Goal: Task Accomplishment & Management: Manage account settings

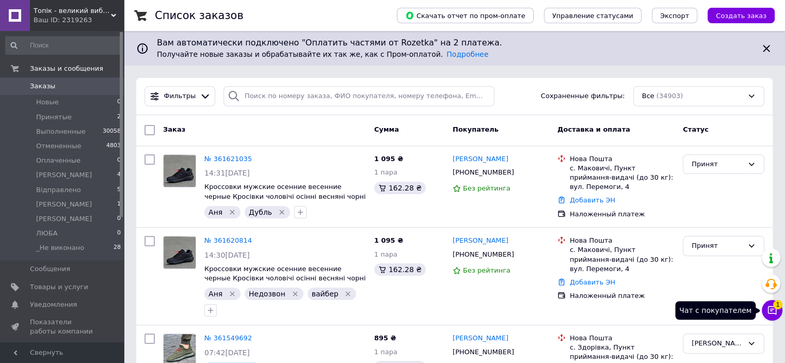
click at [773, 313] on icon at bounding box center [772, 310] width 9 height 9
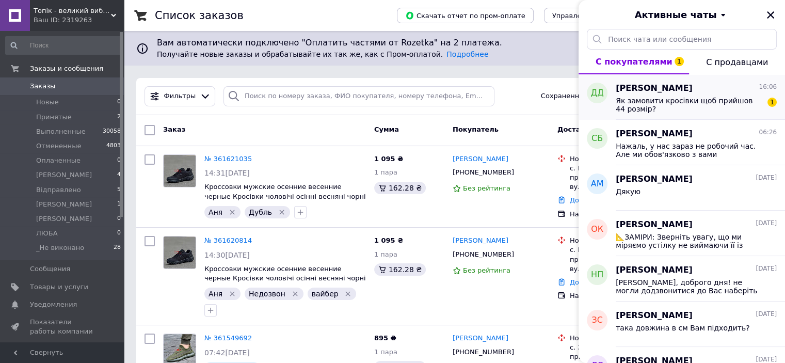
click at [676, 106] on span "Як замовити кросівки щоб прийшов 44 розмір?" at bounding box center [689, 105] width 147 height 17
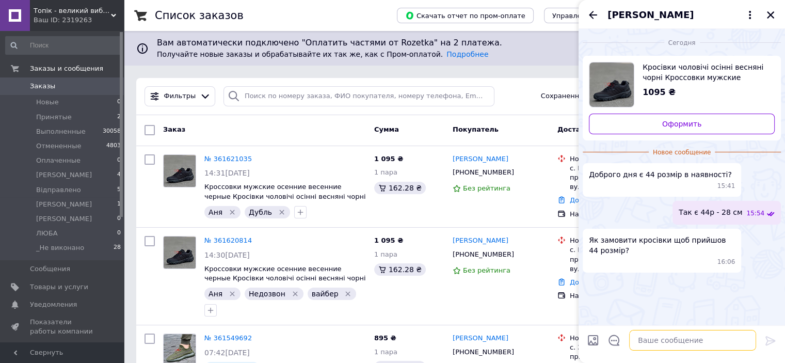
click at [650, 344] on textarea at bounding box center [692, 340] width 127 height 21
type textarea "можете оформляти промоплатою"
click at [764, 342] on icon at bounding box center [770, 340] width 12 height 12
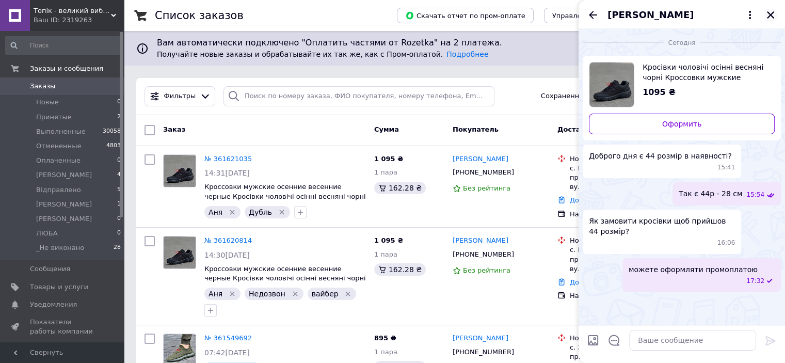
click at [774, 13] on icon "Закрыть" at bounding box center [770, 14] width 9 height 9
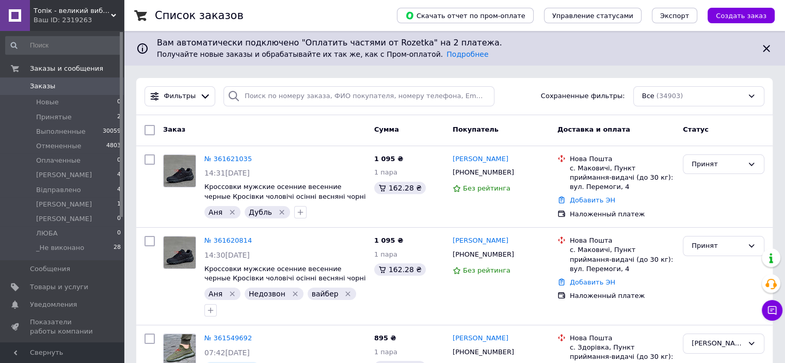
click at [107, 15] on div "Ваш ID: 2319263" at bounding box center [79, 19] width 90 height 9
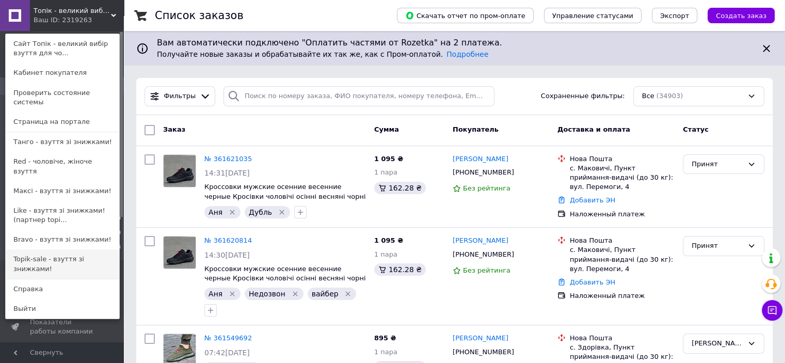
click at [43, 249] on link "Topik-sale - взуття зі знижками!" at bounding box center [63, 263] width 114 height 29
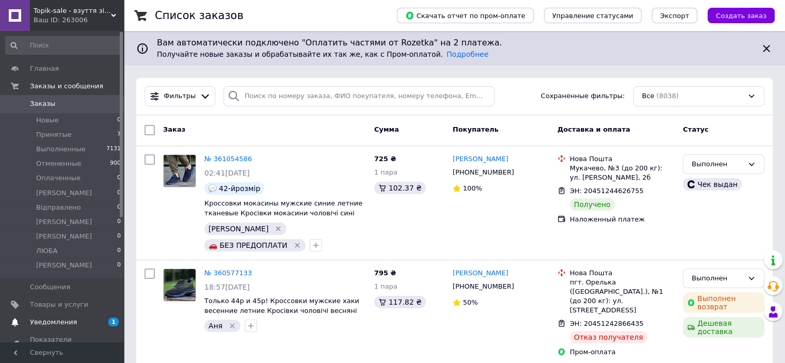
click at [82, 326] on span "Уведомления" at bounding box center [63, 321] width 66 height 9
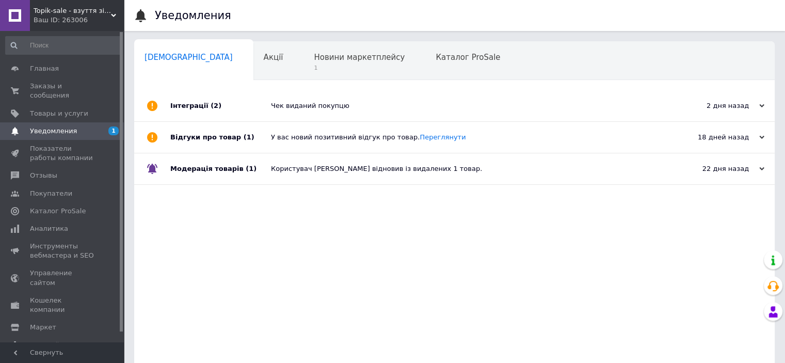
click at [274, 105] on div "Чек виданий покупцю" at bounding box center [466, 105] width 390 height 9
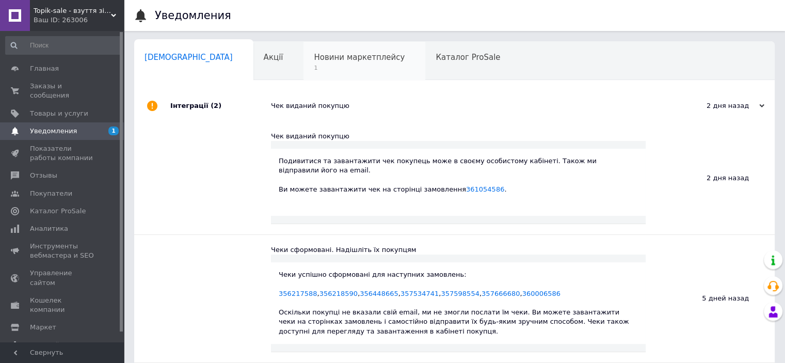
click at [314, 58] on span "Новини маркетплейсу" at bounding box center [359, 57] width 91 height 9
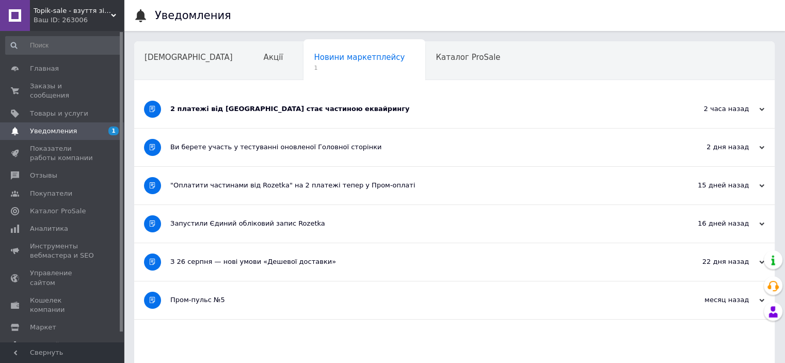
click at [267, 104] on div "2 платежі від [GEOGRAPHIC_DATA] стає частиною еквайрингу" at bounding box center [415, 108] width 491 height 9
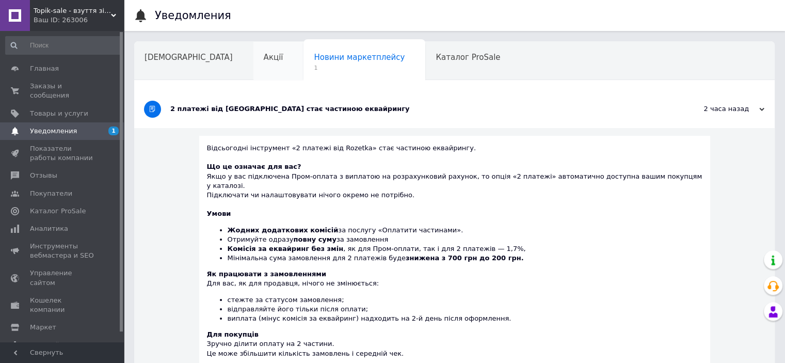
click at [264, 61] on span "Акції" at bounding box center [274, 57] width 20 height 9
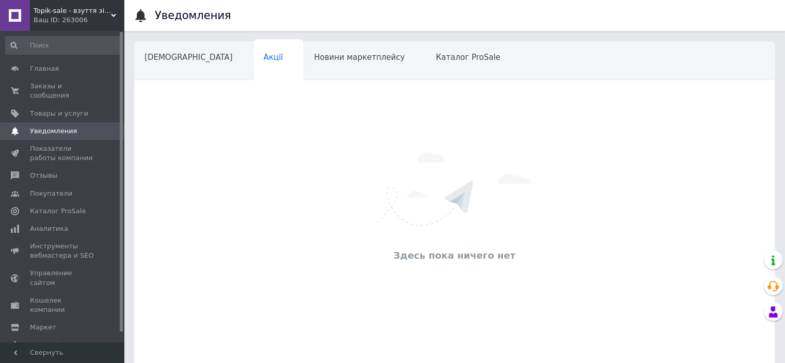
click at [114, 17] on icon at bounding box center [113, 15] width 5 height 5
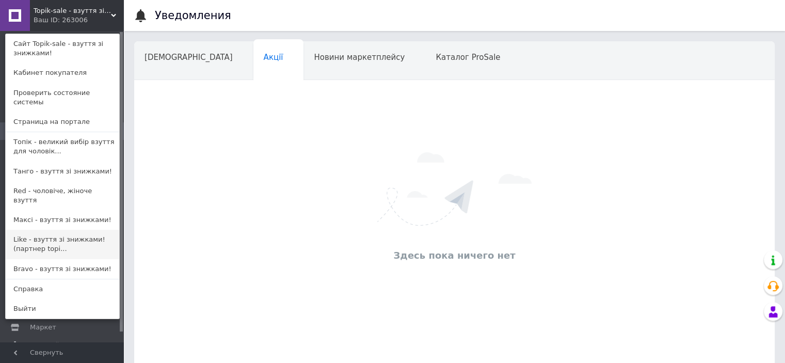
click at [66, 230] on link "Like - взуття зі знижками! (партнер topi..." at bounding box center [63, 244] width 114 height 29
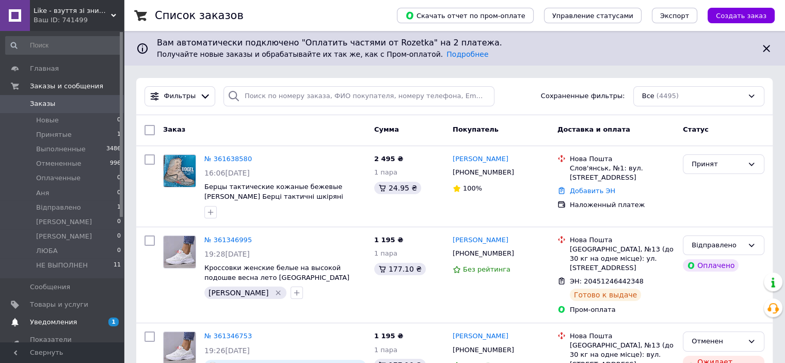
click at [78, 322] on span "Уведомления" at bounding box center [63, 321] width 66 height 9
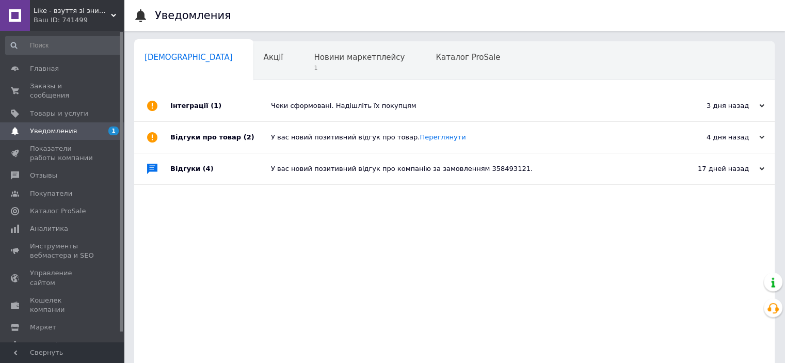
click at [276, 116] on div "Чеки сформовані. Надішліть їх покупцям" at bounding box center [466, 105] width 390 height 31
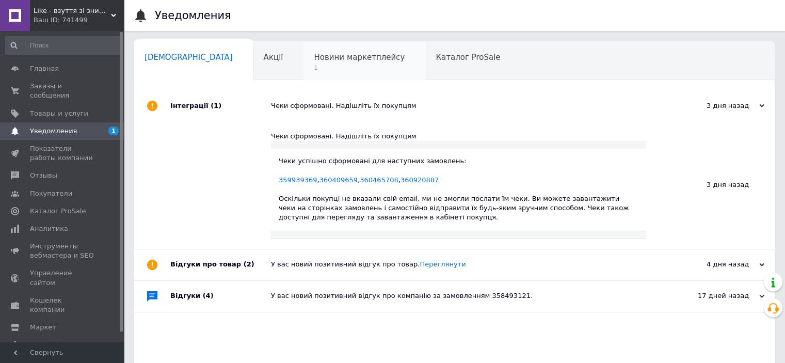
click at [314, 65] on span "1" at bounding box center [359, 68] width 91 height 8
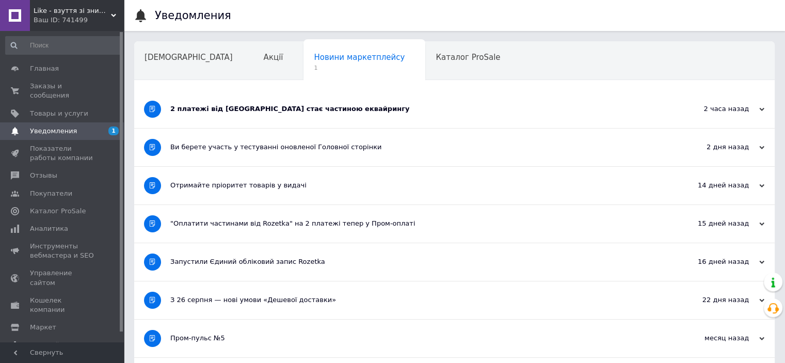
click at [283, 102] on div "2 платежі від Rozetka стає частиною еквайрингу" at bounding box center [415, 109] width 491 height 38
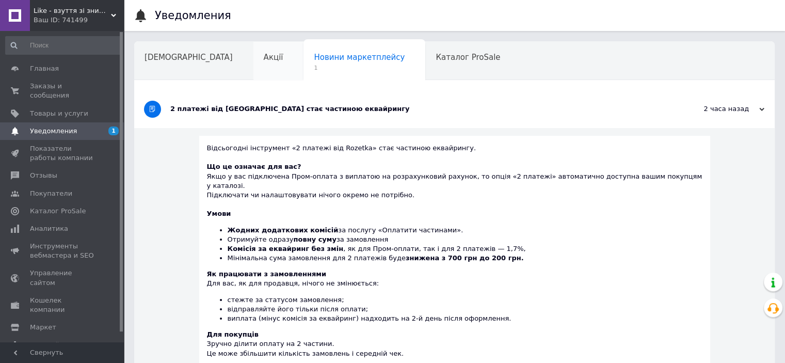
click at [264, 54] on span "Акції" at bounding box center [274, 57] width 20 height 9
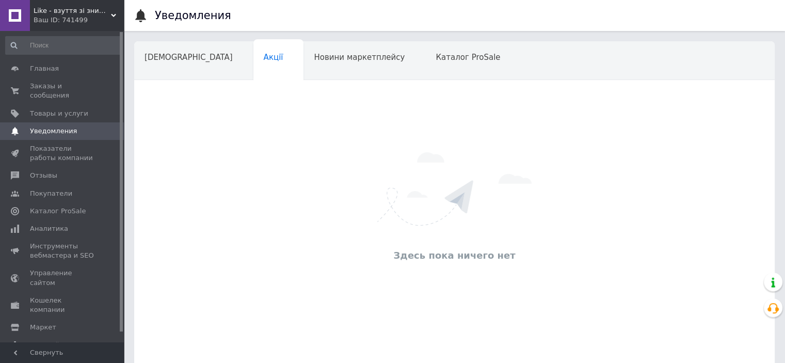
click at [102, 10] on span "Like - взуття зі знижками! (партнер topik.com.ua)" at bounding box center [72, 10] width 77 height 9
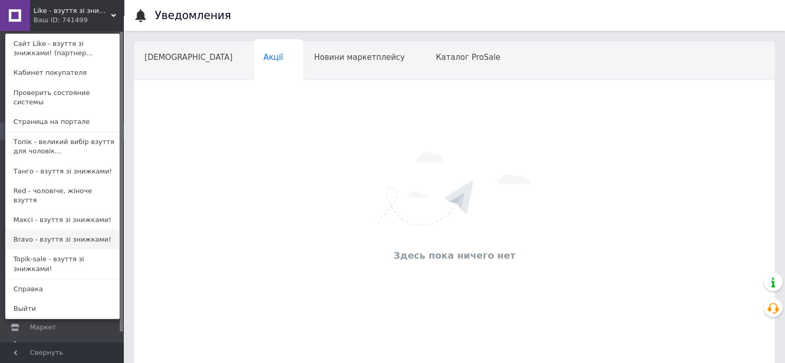
click at [42, 230] on link "Bravo - взуття зі знижками!" at bounding box center [63, 240] width 114 height 20
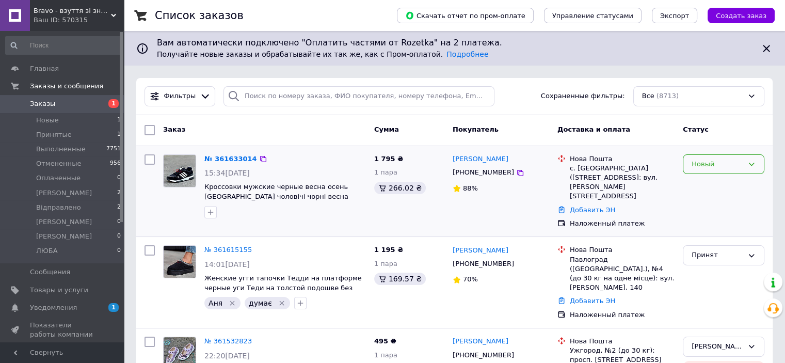
click at [754, 160] on icon at bounding box center [751, 164] width 8 height 8
click at [718, 182] on li "Принят" at bounding box center [723, 185] width 81 height 19
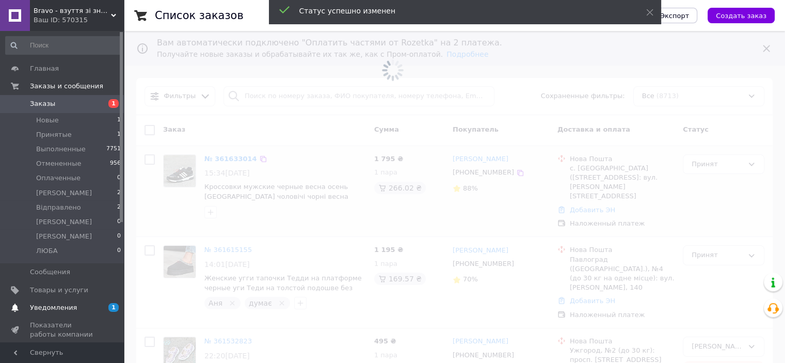
click at [44, 308] on span "Уведомления" at bounding box center [53, 307] width 47 height 9
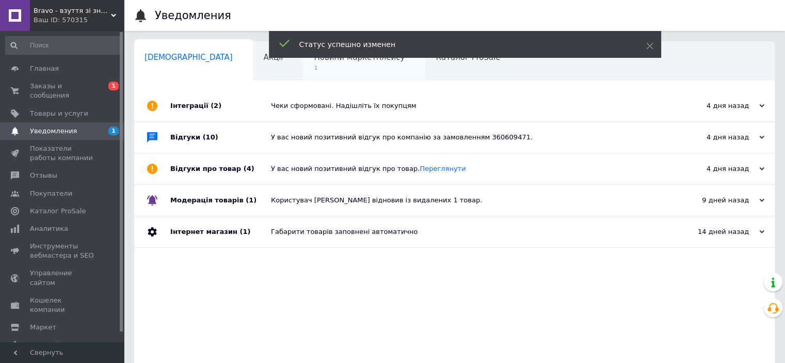
click at [314, 66] on span "1" at bounding box center [359, 68] width 91 height 8
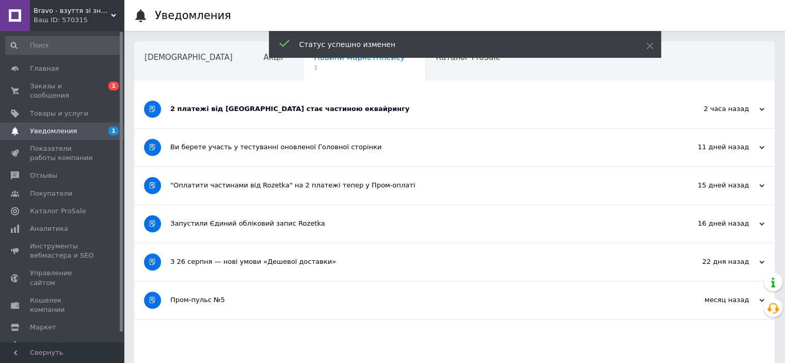
click at [248, 102] on div "2 платежі від [GEOGRAPHIC_DATA] стає частиною еквайрингу" at bounding box center [415, 109] width 491 height 38
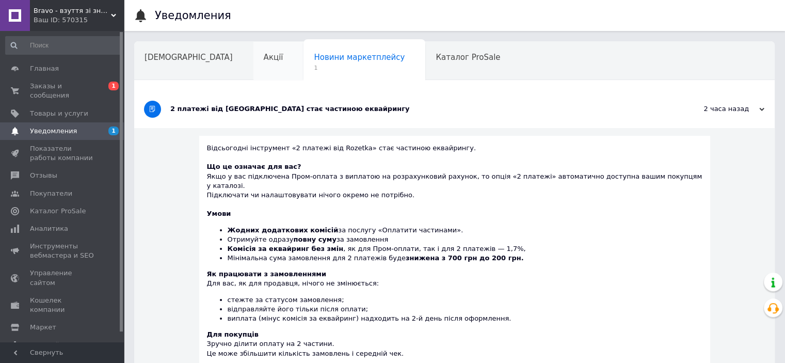
click at [253, 68] on div "Акції" at bounding box center [278, 61] width 51 height 39
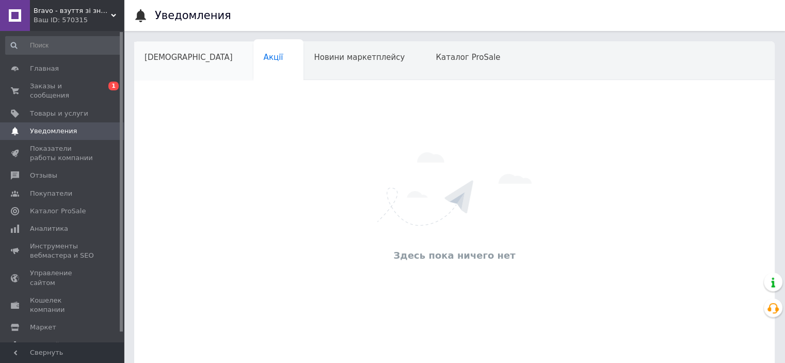
click at [178, 60] on span "[DEMOGRAPHIC_DATA]" at bounding box center [189, 57] width 88 height 9
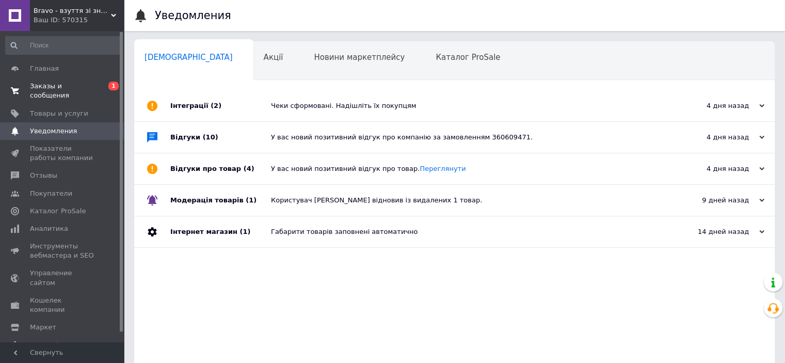
click at [89, 85] on span "Заказы и сообщения" at bounding box center [63, 91] width 66 height 19
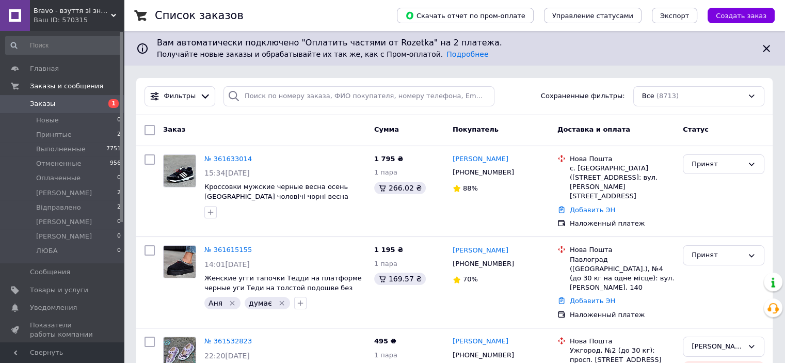
click at [123, 14] on div "Bravo - взуття зі знижками! Ваш ID: 570315" at bounding box center [77, 15] width 94 height 31
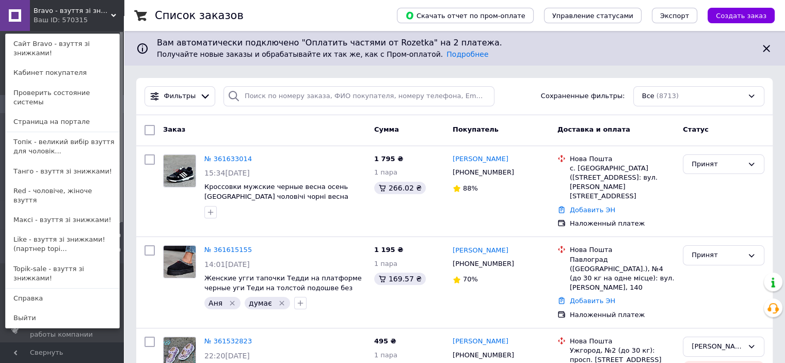
click at [43, 181] on link "Red - чоловіче, жіноче взуття" at bounding box center [63, 195] width 114 height 29
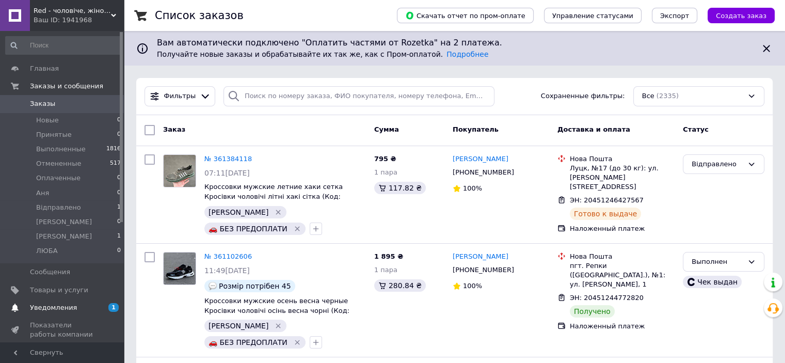
click at [61, 310] on span "Уведомления" at bounding box center [53, 307] width 47 height 9
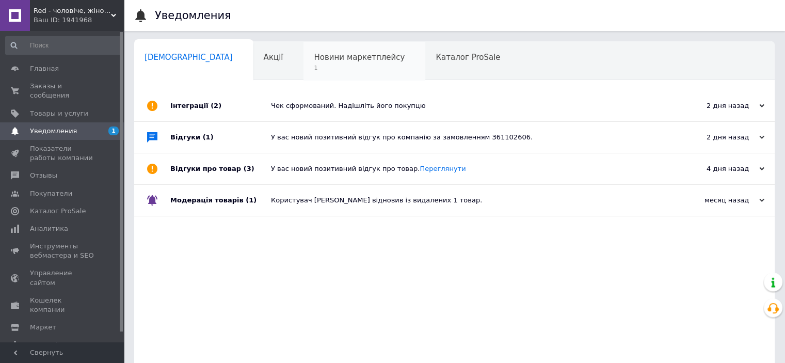
click at [314, 51] on div "Новини маркетплейсу 1" at bounding box center [365, 61] width 122 height 39
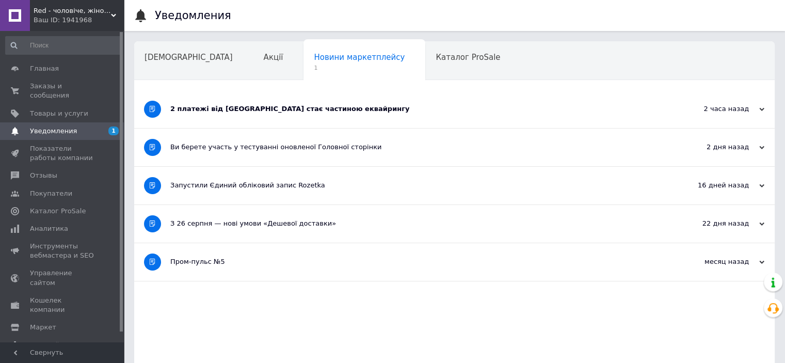
click at [296, 114] on div "2 платежі від [GEOGRAPHIC_DATA] стає частиною еквайрингу" at bounding box center [415, 109] width 491 height 38
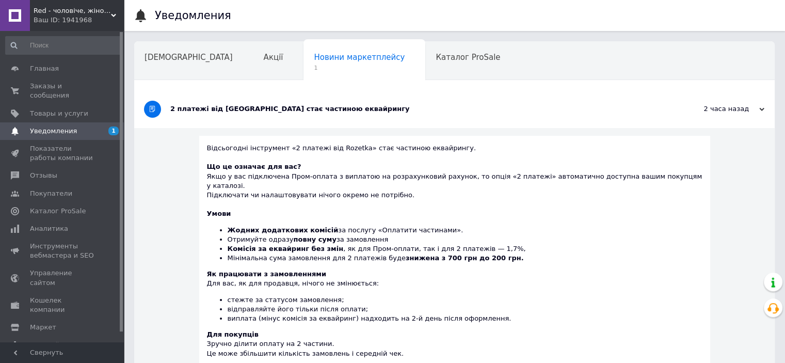
click at [250, 85] on div "Сповіщення Акції Новини маркетплейсу 1 Каталог ProSale Навчання та заходи Ok От…" at bounding box center [454, 302] width 641 height 523
click at [117, 14] on div "Red - чоловіче, жіноче взуття Ваш ID: 1941968" at bounding box center [77, 15] width 94 height 31
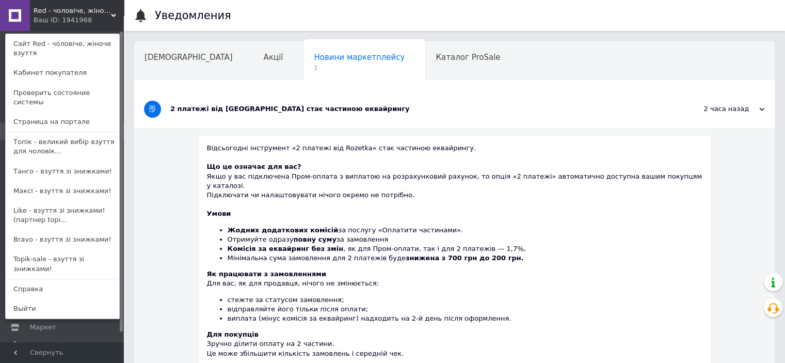
click at [115, 14] on use at bounding box center [113, 15] width 5 height 3
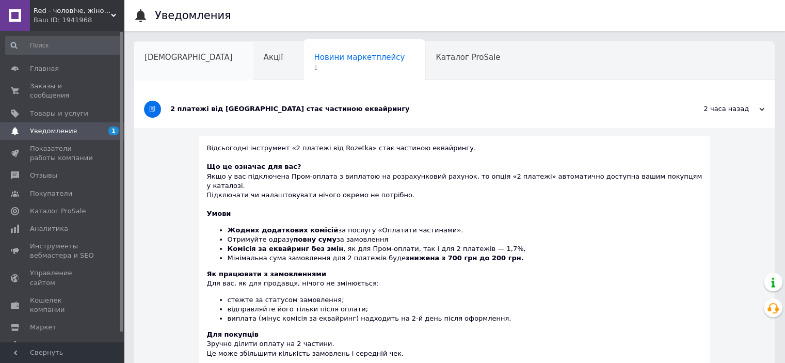
click at [182, 50] on div "[DEMOGRAPHIC_DATA]" at bounding box center [193, 61] width 119 height 39
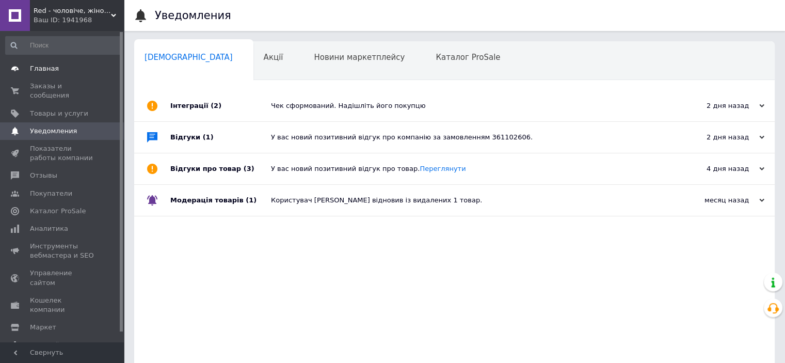
click at [56, 75] on link "Главная" at bounding box center [63, 69] width 127 height 18
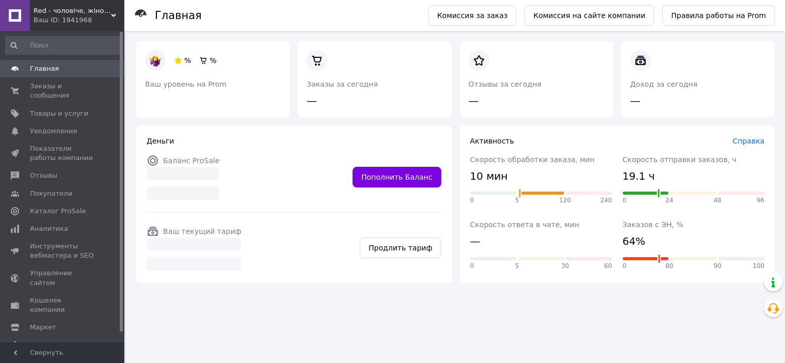
click at [115, 10] on div "Red - чоловіче, жіноче взуття Ваш ID: 1941968" at bounding box center [77, 15] width 94 height 31
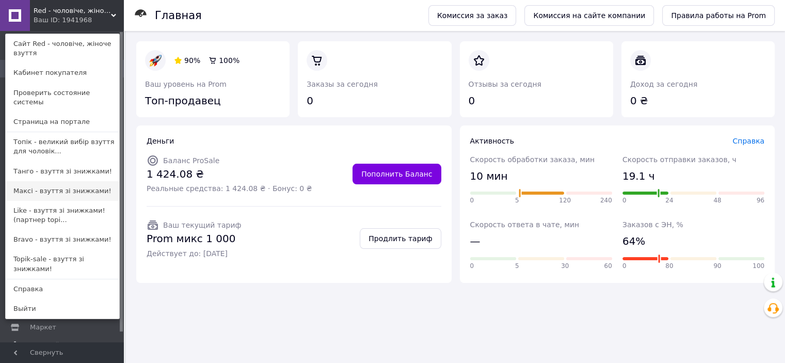
click at [43, 181] on link "Максі - взуття зі знижками!" at bounding box center [63, 191] width 114 height 20
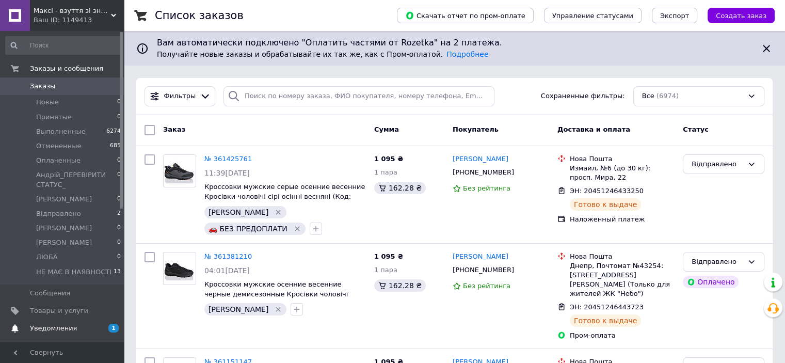
click at [59, 323] on link "Уведомления 1 0" at bounding box center [63, 329] width 127 height 18
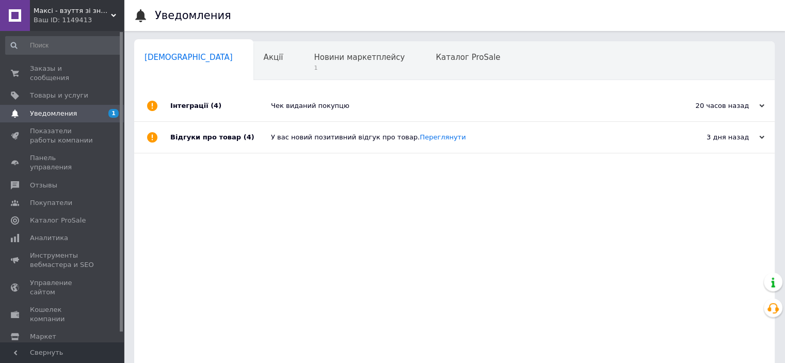
click at [282, 111] on div "Чек виданий покупцю" at bounding box center [466, 105] width 390 height 31
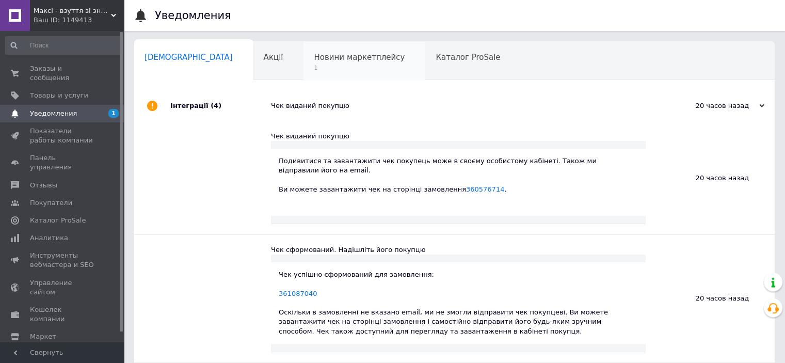
click at [314, 57] on span "Новини маркетплейсу" at bounding box center [359, 57] width 91 height 9
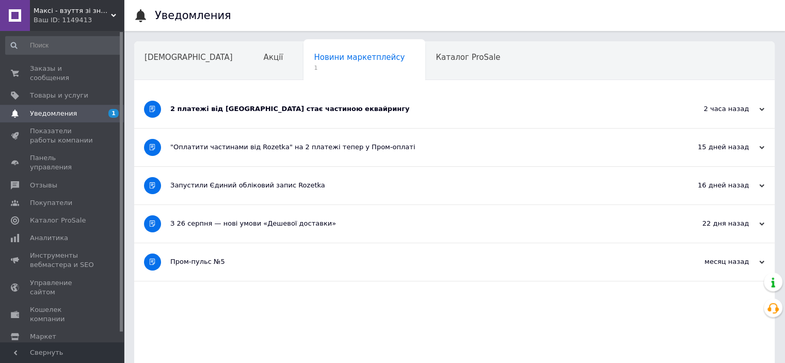
click at [250, 103] on div "2 платежі від [GEOGRAPHIC_DATA] стає частиною еквайрингу" at bounding box center [415, 109] width 491 height 38
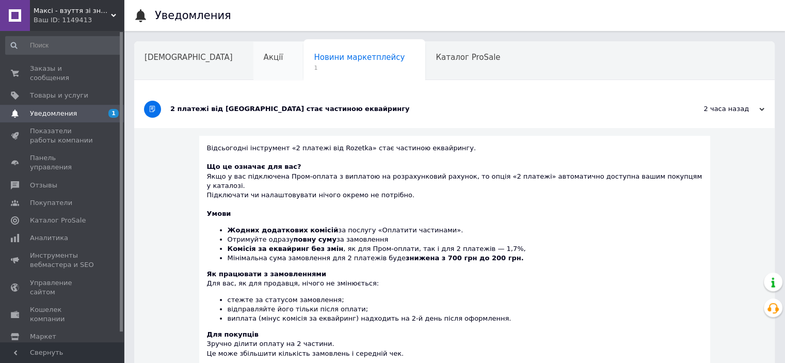
click at [253, 62] on div "Акції" at bounding box center [278, 61] width 51 height 39
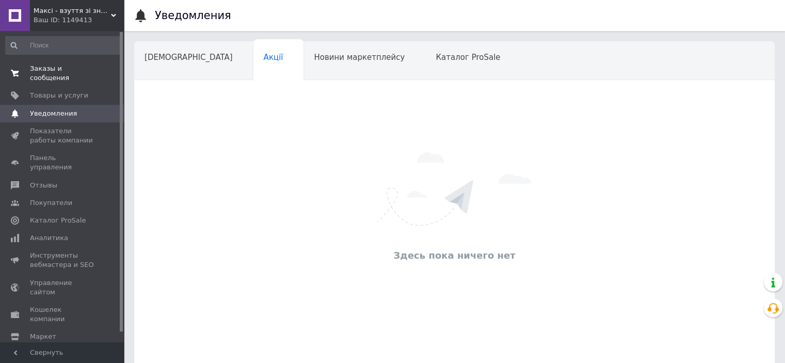
drag, startPoint x: 81, startPoint y: 64, endPoint x: 82, endPoint y: 72, distance: 7.9
click at [81, 64] on span "Заказы и сообщения" at bounding box center [63, 73] width 66 height 19
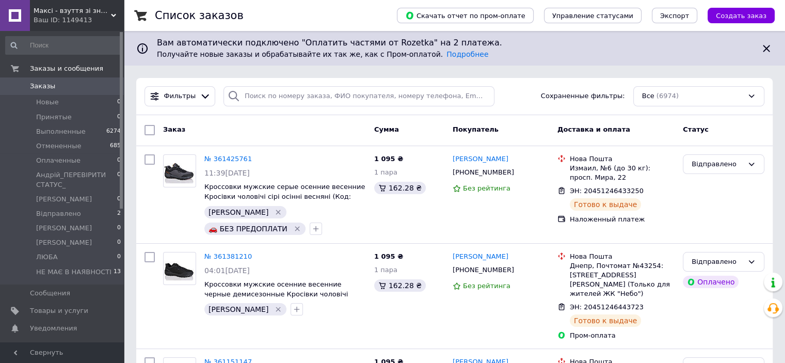
click at [106, 1] on div "Максі - взуття зі знижками! Ваш ID: 1149413" at bounding box center [77, 15] width 94 height 31
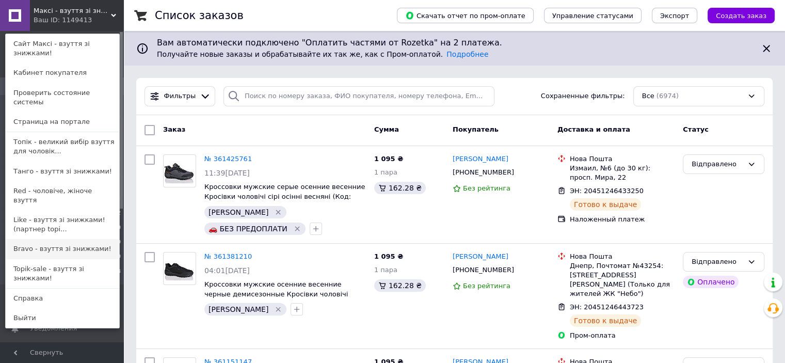
click at [46, 239] on link "Bravo - взуття зі знижками!" at bounding box center [63, 249] width 114 height 20
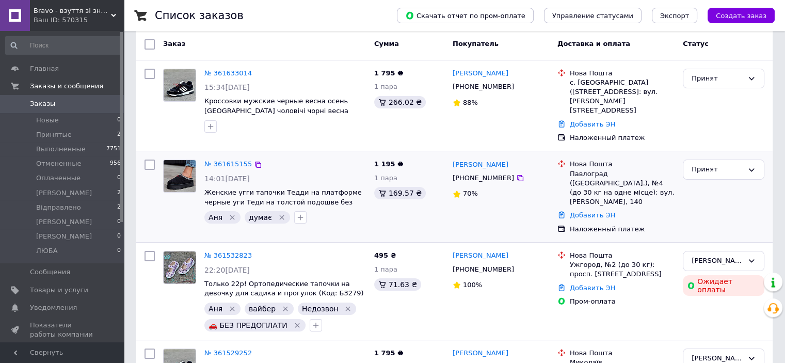
scroll to position [103, 0]
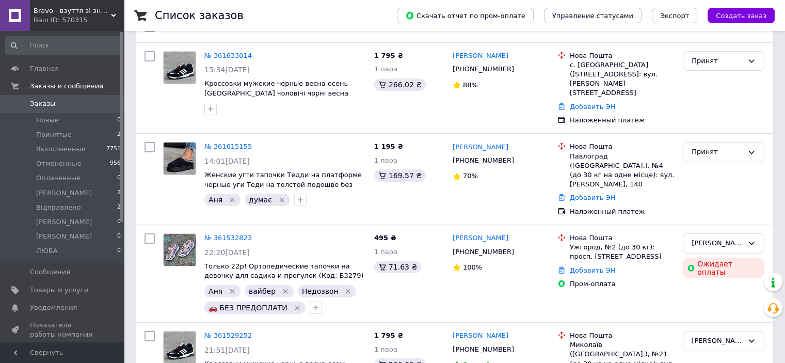
click at [109, 8] on span "Bravo - взуття зі знижками!" at bounding box center [72, 10] width 77 height 9
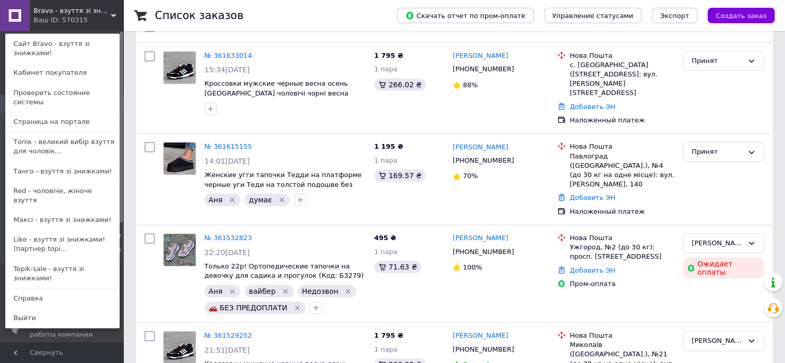
click at [54, 132] on link "Топік - великий вибір взуття для чоловік..." at bounding box center [63, 146] width 114 height 29
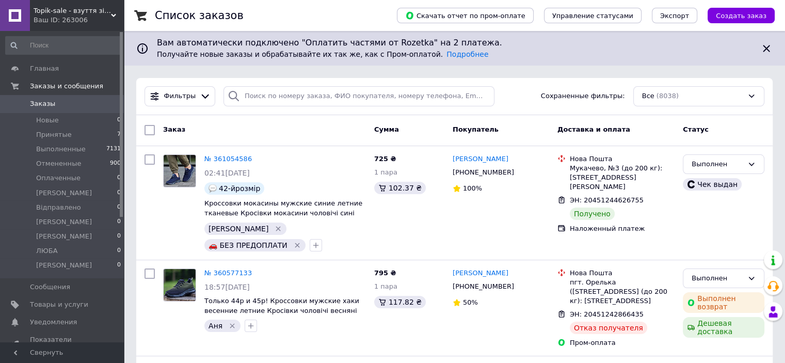
click at [114, 11] on div "Topik-sale - взуття зі знижками! Ваш ID: 263006" at bounding box center [77, 15] width 94 height 31
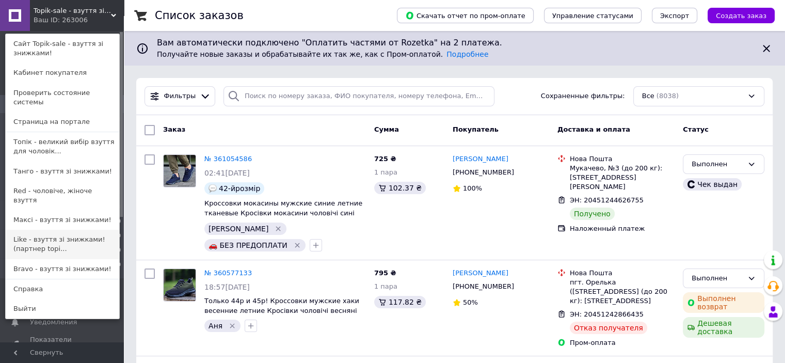
click at [63, 230] on link "Like - взуття зі знижками! (партнер topi..." at bounding box center [63, 244] width 114 height 29
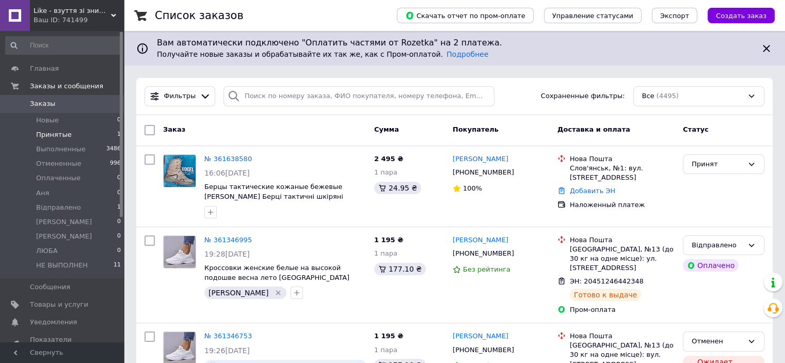
click at [58, 134] on span "Принятые" at bounding box center [54, 134] width 36 height 9
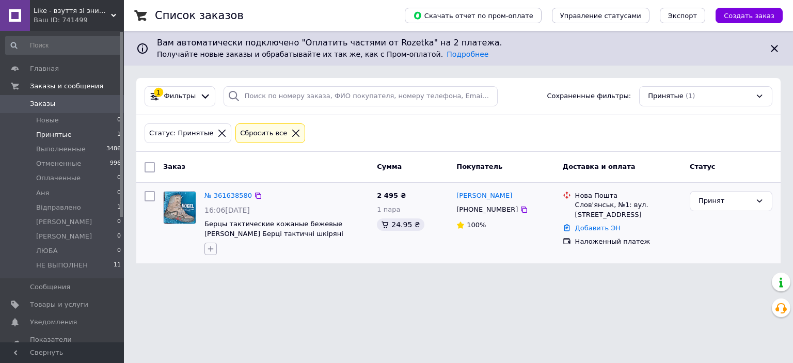
click at [206, 249] on icon "button" at bounding box center [210, 249] width 8 height 8
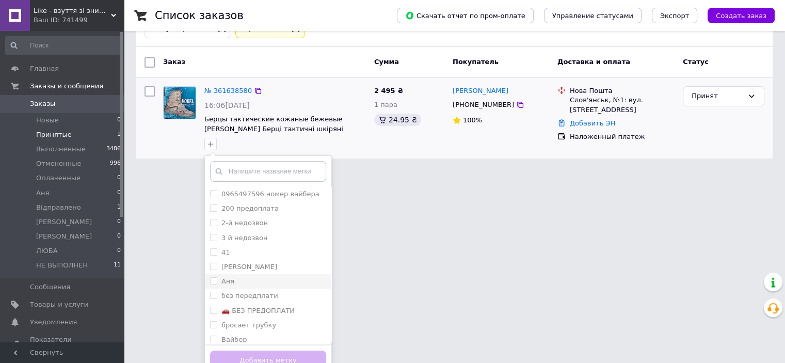
scroll to position [116, 0]
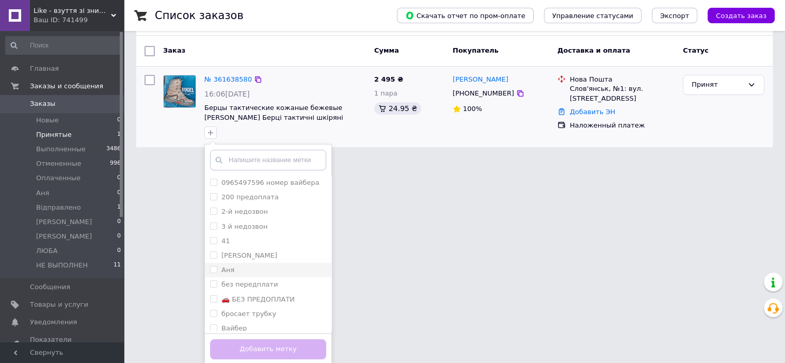
click at [211, 269] on input "Аня" at bounding box center [213, 269] width 7 height 7
checkbox input "true"
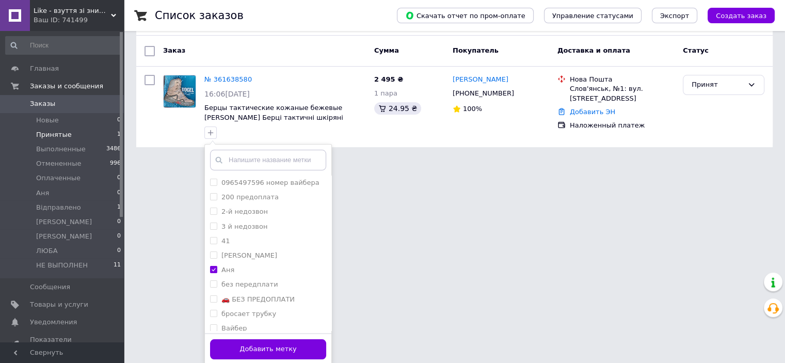
click at [237, 345] on button "Добавить метку" at bounding box center [268, 349] width 116 height 20
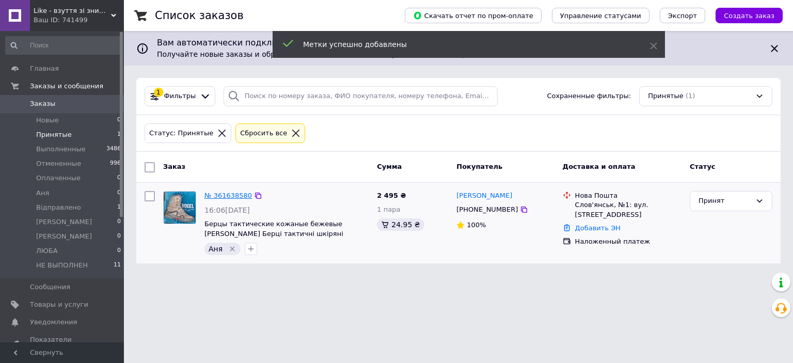
click at [237, 193] on link "№ 361638580" at bounding box center [227, 196] width 47 height 8
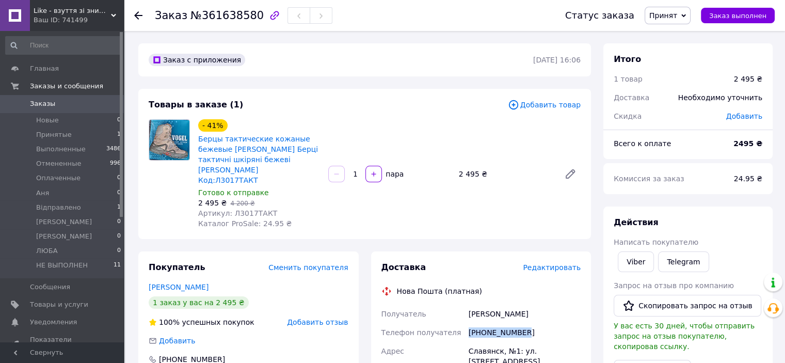
drag, startPoint x: 531, startPoint y: 323, endPoint x: 465, endPoint y: 325, distance: 65.6
copy div "Телефон получателя +380994805683"
drag, startPoint x: 533, startPoint y: 304, endPoint x: 483, endPoint y: 305, distance: 50.1
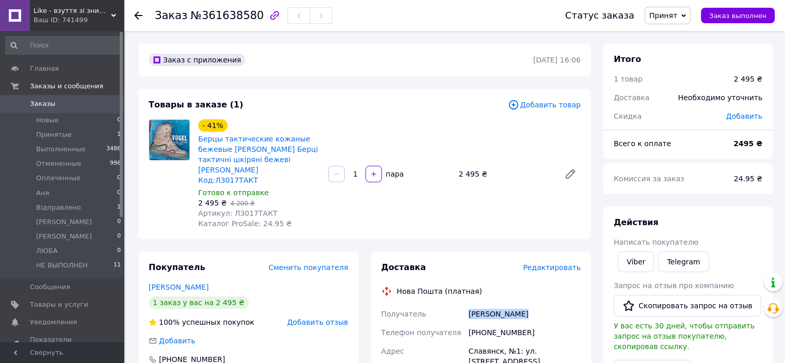
copy div "Получатель Похтель Павел"
drag, startPoint x: 533, startPoint y: 317, endPoint x: 454, endPoint y: 327, distance: 79.0
copy div "Телефон получателя +380994805683"
click at [64, 136] on span "Принятые" at bounding box center [54, 134] width 36 height 9
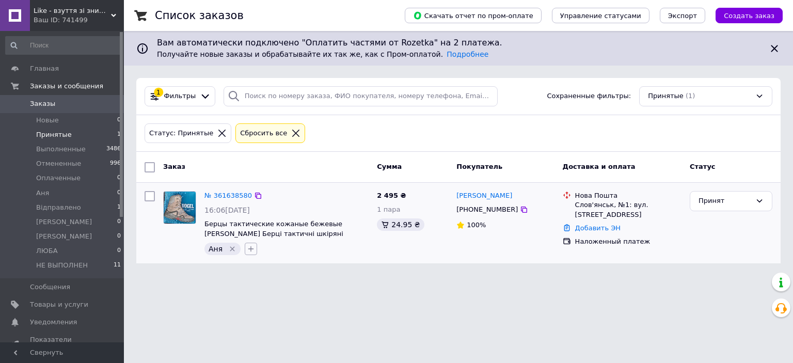
click at [247, 249] on icon "button" at bounding box center [251, 249] width 8 height 8
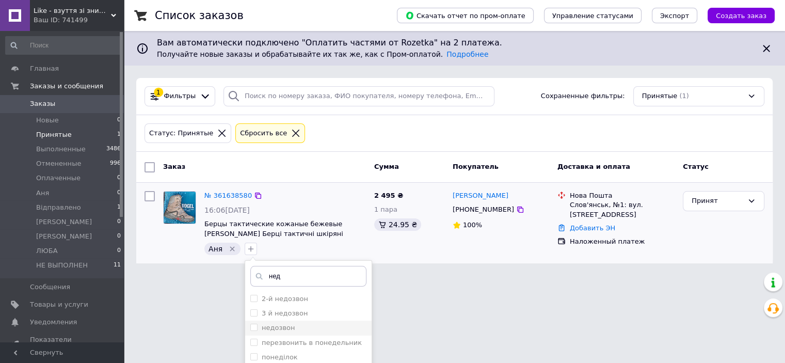
type input "нед"
click at [250, 329] on input "недозвон" at bounding box center [253, 327] width 7 height 7
checkbox input "true"
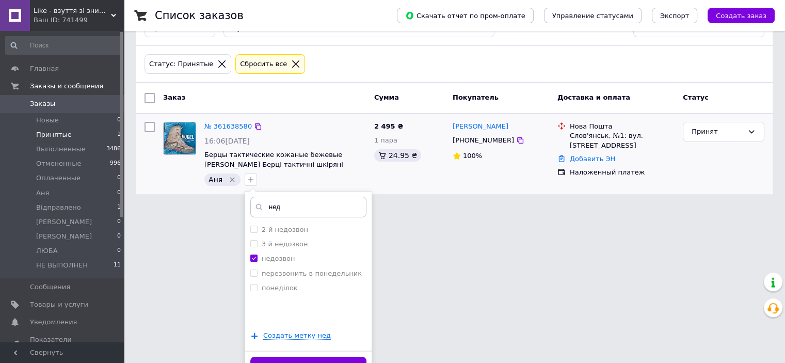
scroll to position [87, 0]
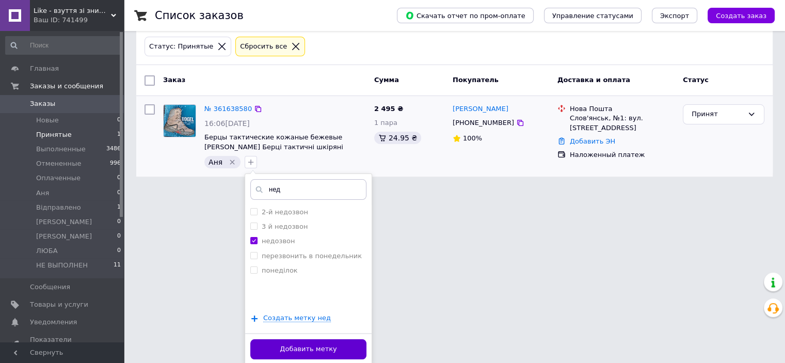
click at [354, 354] on button "Добавить метку" at bounding box center [308, 349] width 116 height 20
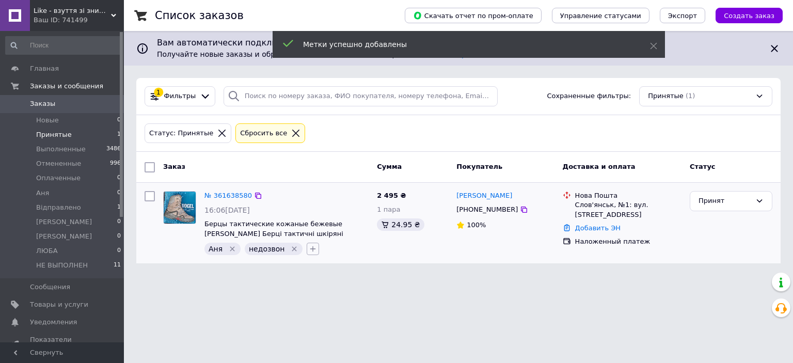
click at [309, 245] on icon "button" at bounding box center [313, 249] width 8 height 8
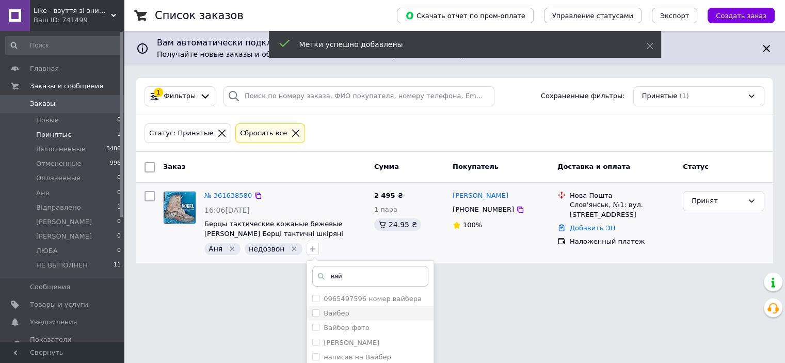
type input "вай"
click at [312, 310] on input "Вайбер" at bounding box center [315, 312] width 7 height 7
checkbox input "true"
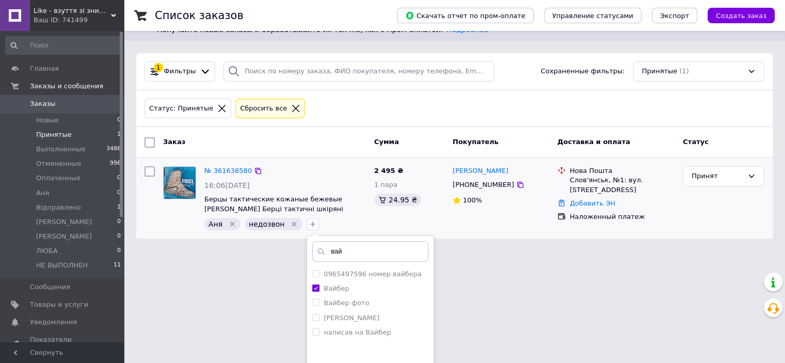
scroll to position [87, 0]
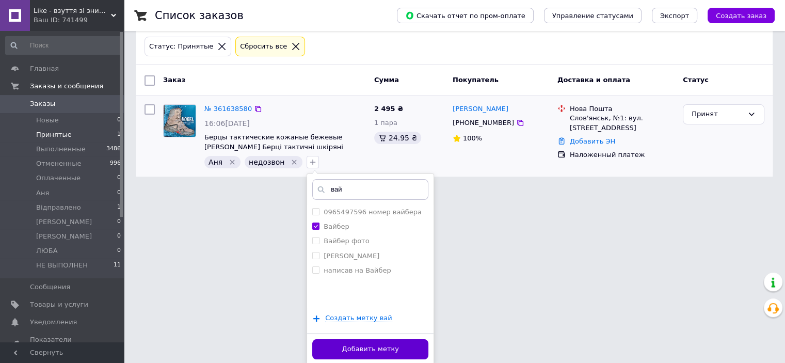
click at [370, 344] on button "Добавить метку" at bounding box center [370, 349] width 116 height 20
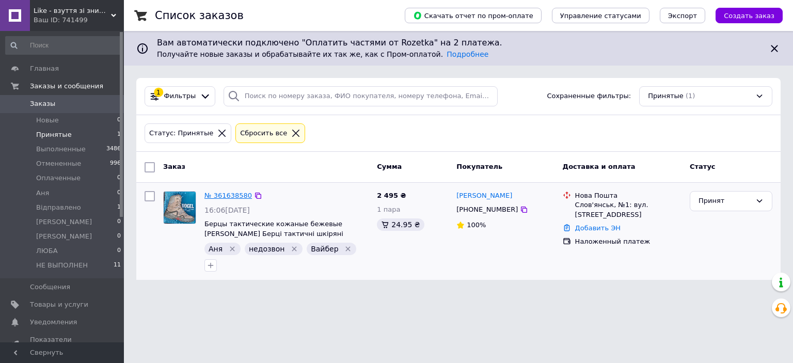
click at [224, 196] on link "№ 361638580" at bounding box center [227, 196] width 47 height 8
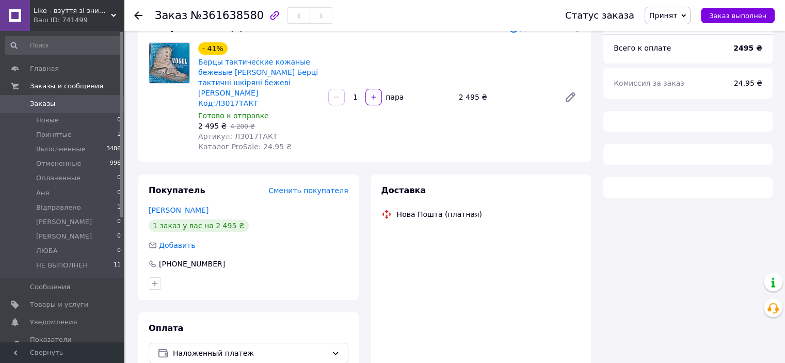
scroll to position [103, 0]
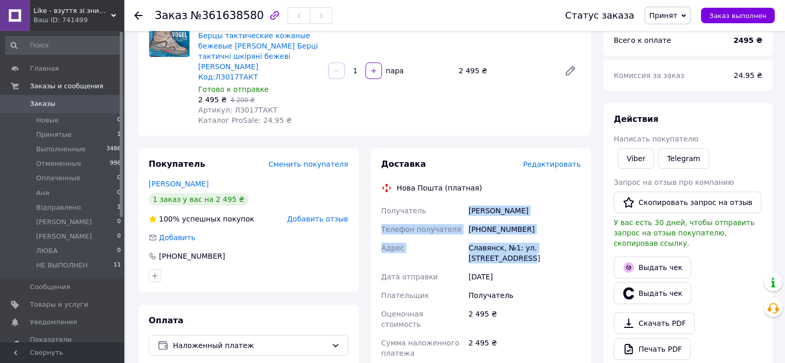
drag, startPoint x: 481, startPoint y: 246, endPoint x: 467, endPoint y: 204, distance: 43.9
click at [467, 204] on div "Получатель Похтель Павел Телефон получателя +380994805683 Адрес Славянск, №1: у…" at bounding box center [481, 321] width 204 height 240
copy div "Похтель Павел Телефон получателя +380994805683 Адрес Славянск, №1: ул. Централь…"
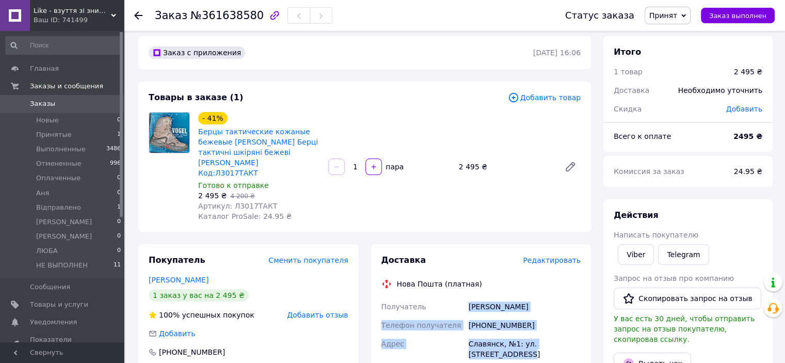
scroll to position [0, 0]
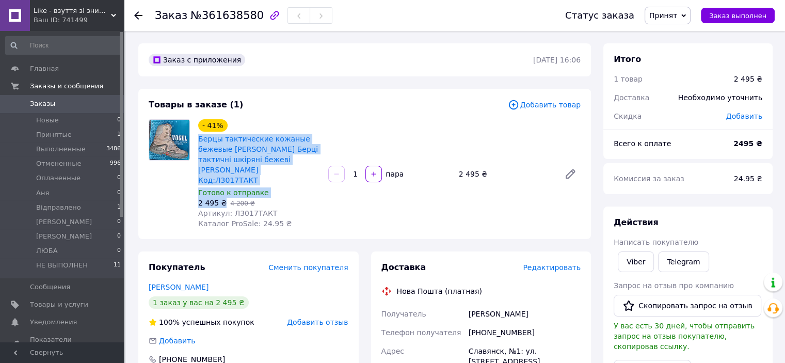
drag, startPoint x: 223, startPoint y: 196, endPoint x: 197, endPoint y: 137, distance: 64.7
click at [197, 137] on div "- 41% Берцы тактические кожаные бежевые Vogel койот Берці тактичні шкіряні беже…" at bounding box center [259, 174] width 130 height 114
copy div "Берцы тактические кожаные бежевые Vogel койот Берці тактичні шкіряні бежеві Вог…"
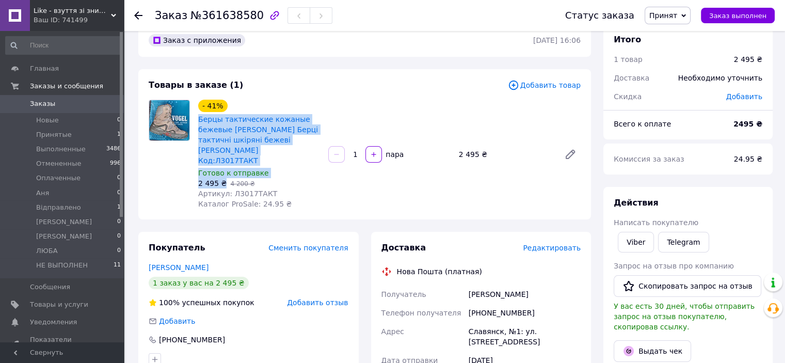
scroll to position [52, 0]
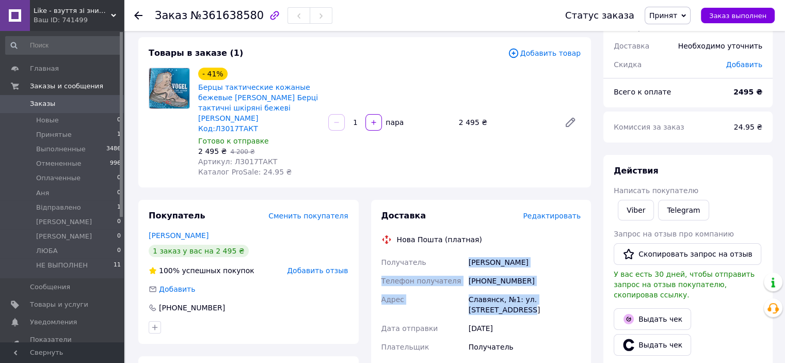
drag, startPoint x: 481, startPoint y: 298, endPoint x: 458, endPoint y: 249, distance: 53.6
copy div "Получатель Похтель Павел Телефон получателя +380994805683 Адрес Славянск, №1: у…"
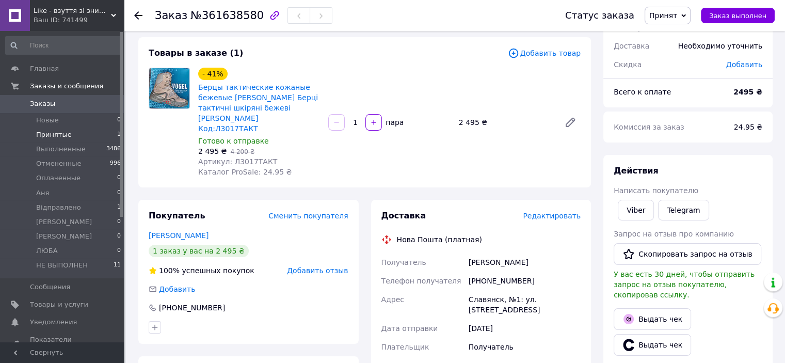
click at [71, 134] on li "Принятые 1" at bounding box center [63, 135] width 127 height 14
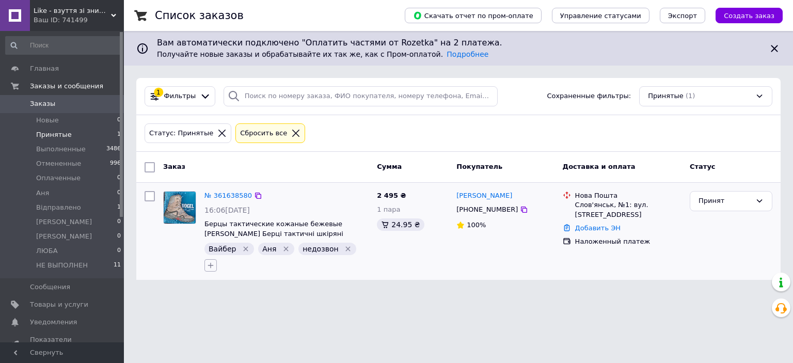
click at [215, 261] on icon "button" at bounding box center [210, 265] width 8 height 8
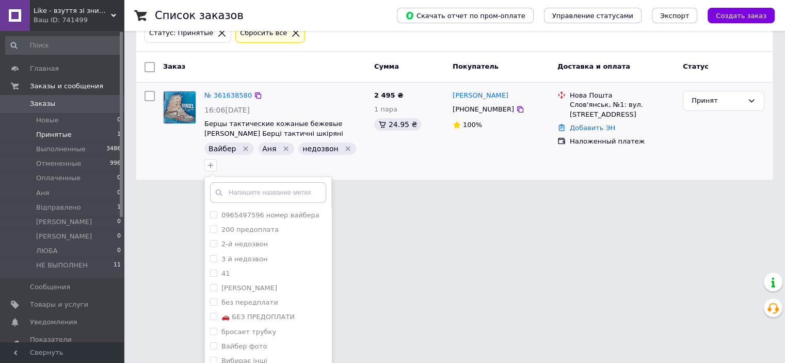
scroll to position [116, 0]
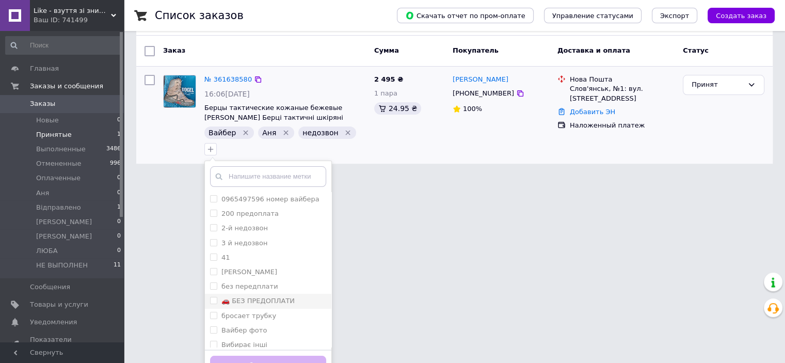
click at [217, 297] on input "🚗 БЕЗ ПРЕДОПЛАТИ" at bounding box center [213, 300] width 7 height 7
checkbox input "true"
click at [326, 356] on button "Добавить метку" at bounding box center [268, 366] width 116 height 20
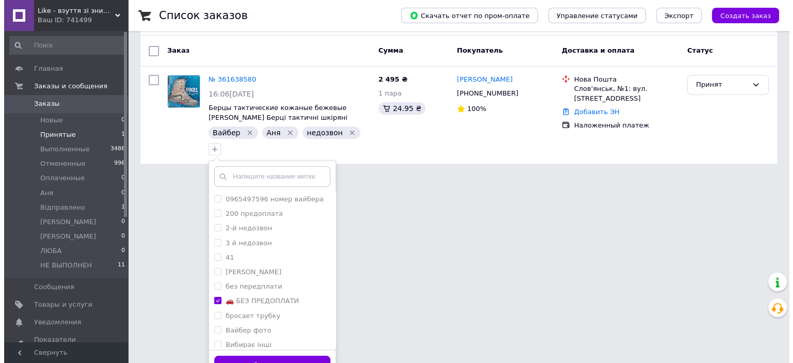
scroll to position [0, 0]
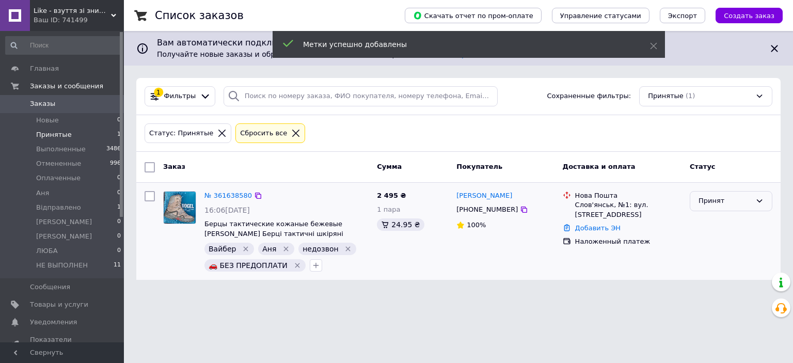
click at [756, 198] on icon at bounding box center [759, 201] width 8 height 8
click at [708, 280] on li "Аня" at bounding box center [731, 279] width 82 height 19
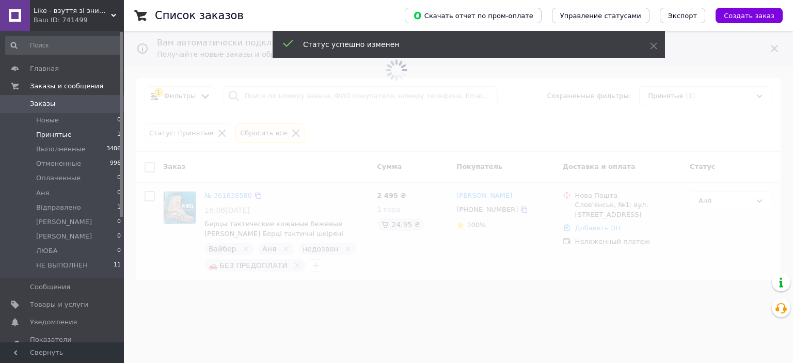
click at [113, 13] on icon at bounding box center [113, 15] width 5 height 5
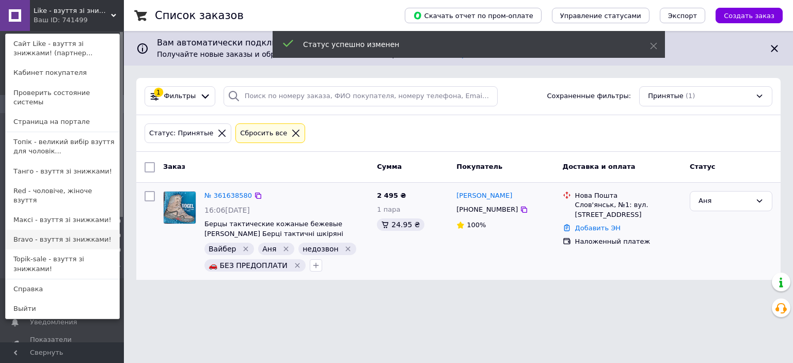
click at [36, 230] on link "Bravo - взуття зі знижками!" at bounding box center [63, 240] width 114 height 20
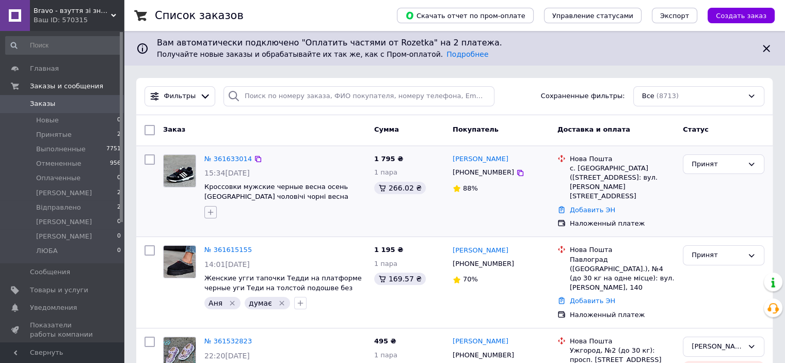
click at [214, 212] on icon "button" at bounding box center [210, 212] width 8 height 8
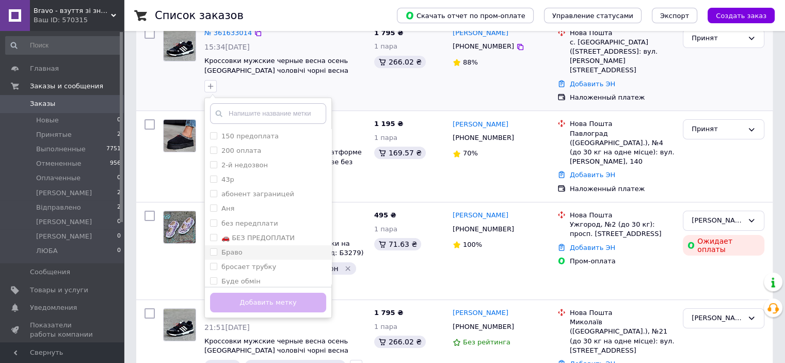
scroll to position [155, 0]
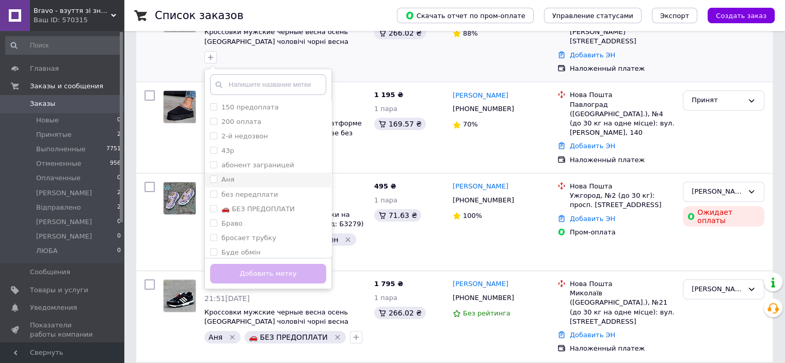
click at [215, 178] on input "Аня" at bounding box center [213, 179] width 7 height 7
checkbox input "true"
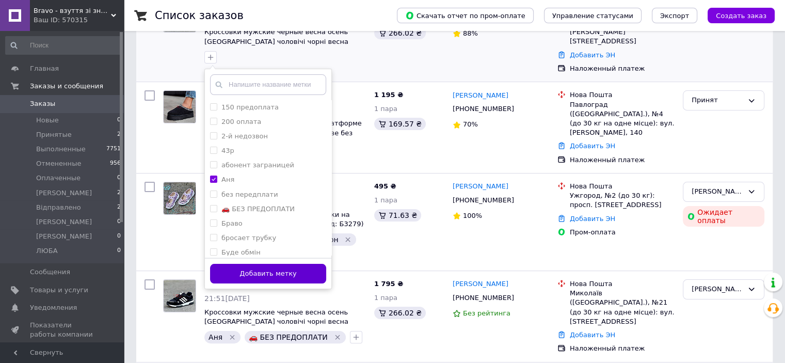
click at [248, 276] on button "Добавить метку" at bounding box center [268, 274] width 116 height 20
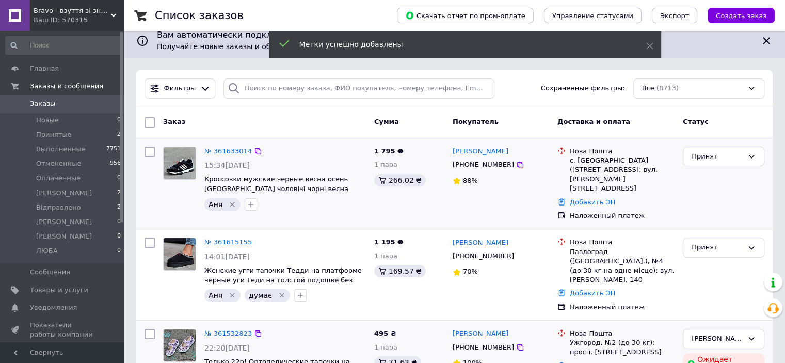
scroll to position [0, 0]
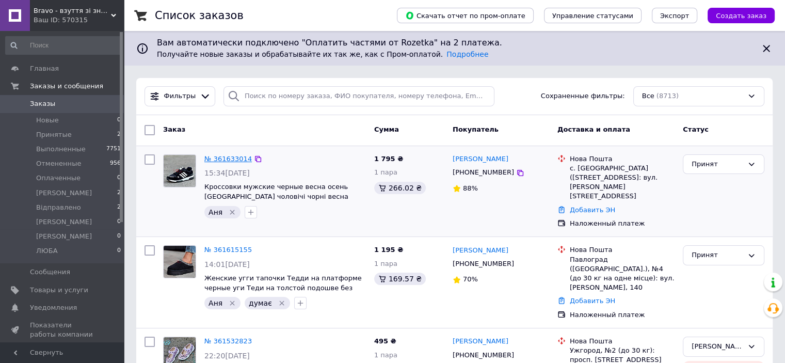
click at [230, 156] on link "№ 361633014" at bounding box center [227, 159] width 47 height 8
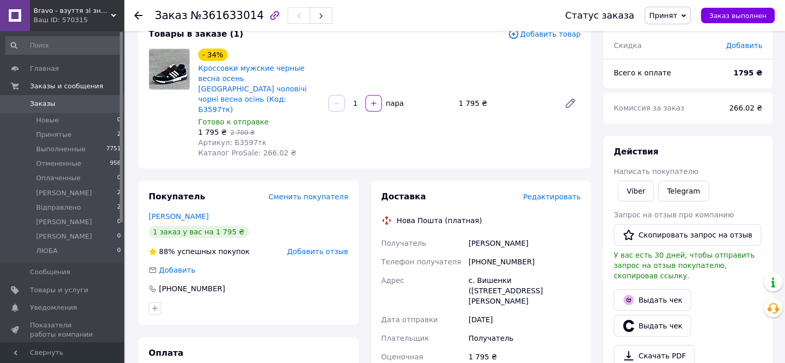
scroll to position [103, 0]
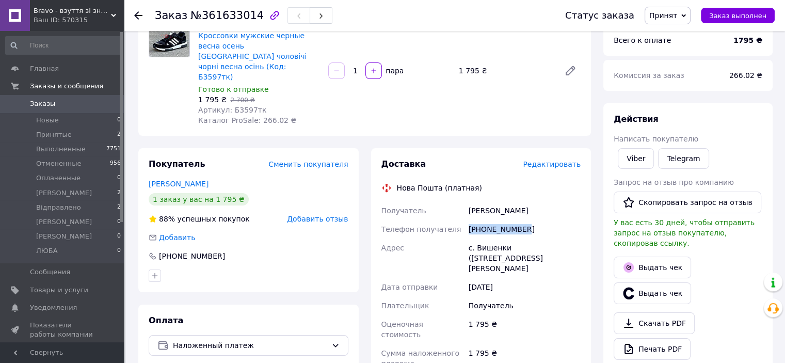
drag, startPoint x: 532, startPoint y: 212, endPoint x: 469, endPoint y: 210, distance: 63.5
click at [466, 210] on div "Получатель Завгородний Роман Телефон получателя +380667837250 Адрес с. Вишенки …" at bounding box center [481, 326] width 204 height 250
copy div "Телефон получателя +380667837250"
click at [190, 180] on link "Завгородний Роман" at bounding box center [179, 184] width 60 height 8
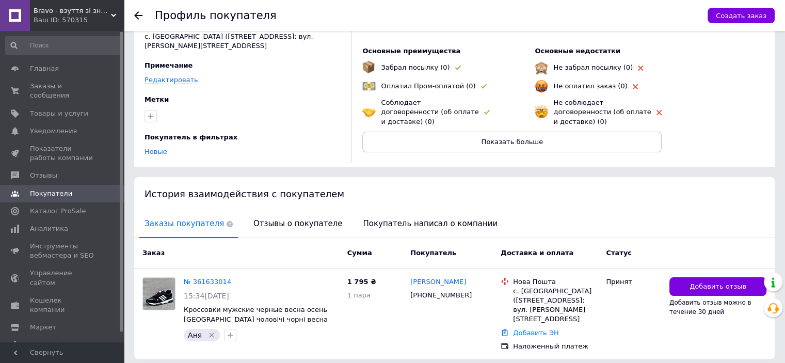
scroll to position [76, 0]
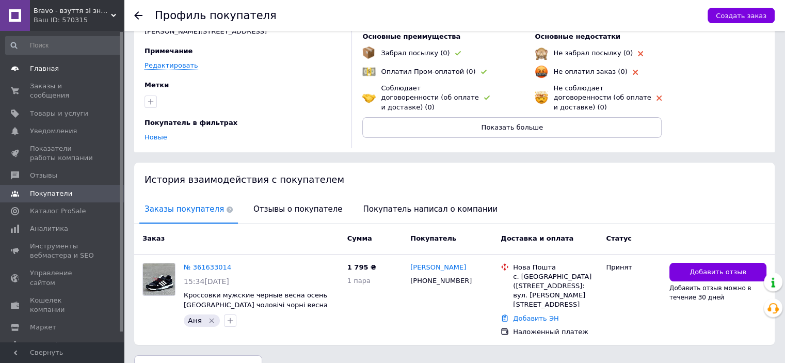
click at [54, 71] on span "Главная" at bounding box center [63, 68] width 66 height 9
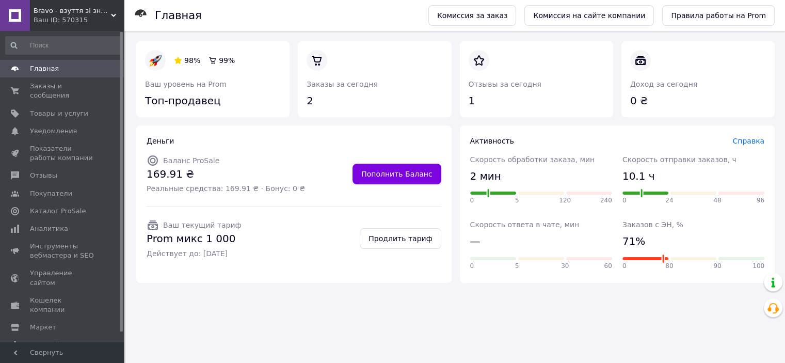
click at [53, 71] on span "Главная" at bounding box center [44, 68] width 29 height 9
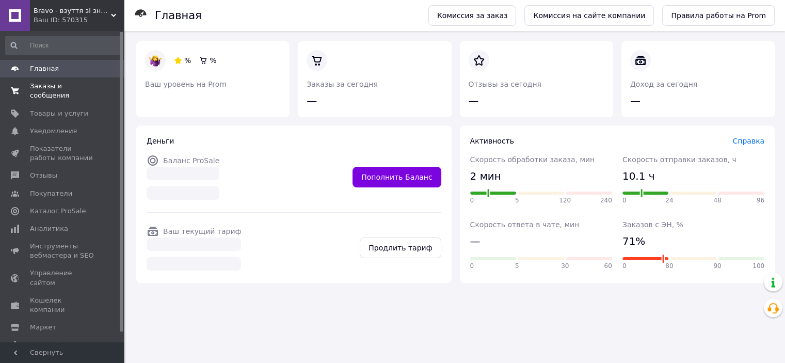
click at [43, 88] on span "Заказы и сообщения" at bounding box center [63, 91] width 66 height 19
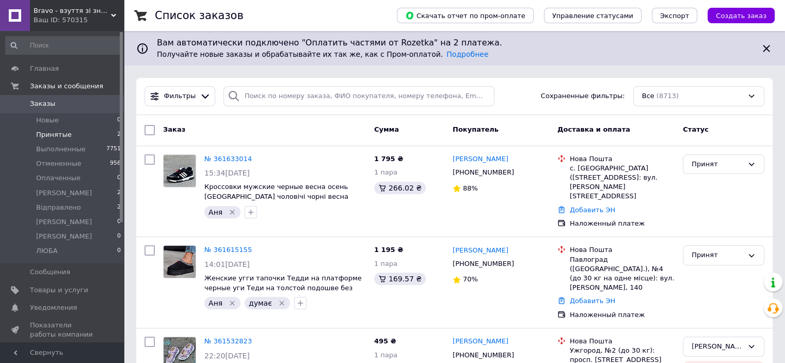
click at [49, 137] on span "Принятые" at bounding box center [54, 134] width 36 height 9
click at [231, 158] on link "№ 361633014" at bounding box center [227, 159] width 47 height 8
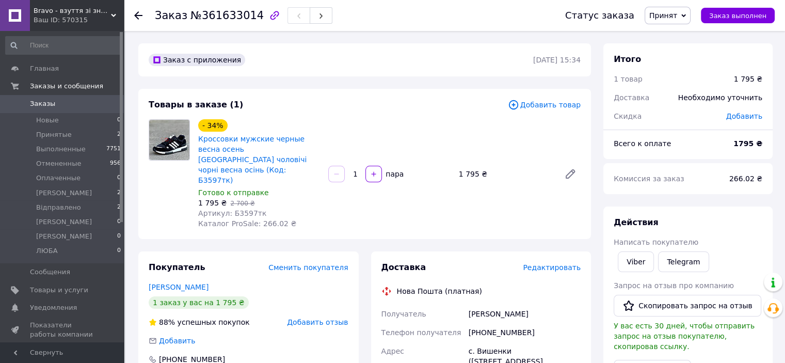
drag, startPoint x: 537, startPoint y: 297, endPoint x: 459, endPoint y: 294, distance: 78.0
copy div "Получатель Завгородний Роман"
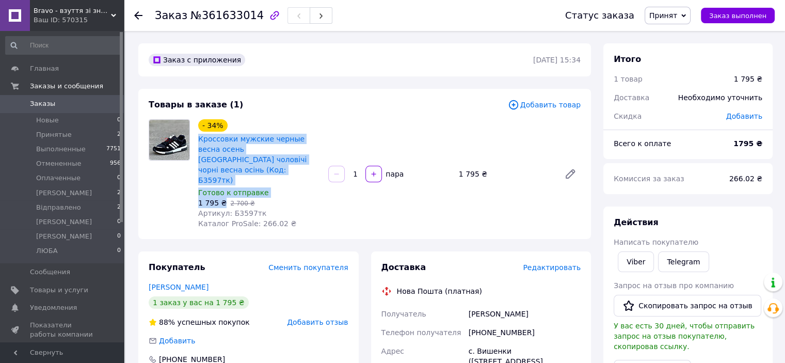
drag, startPoint x: 222, startPoint y: 183, endPoint x: 198, endPoint y: 144, distance: 45.7
click at [198, 144] on div "- 34% Кроссовки мужские черные весна осень Кросівки чоловічі чорні весна осінь …" at bounding box center [259, 174] width 130 height 114
copy div "Кроссовки мужские черные весна осень Кросівки чоловічі чорні весна осінь (Код: …"
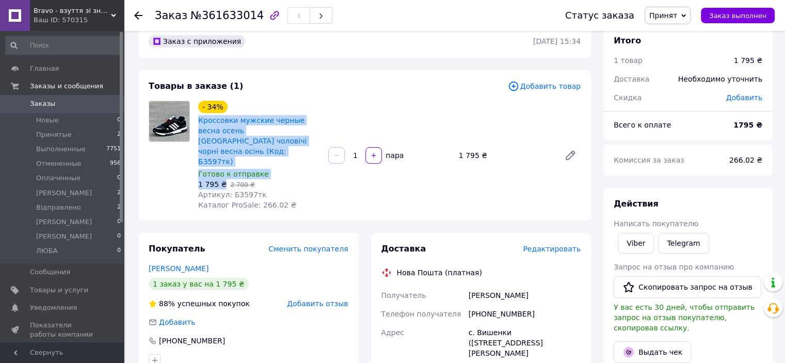
scroll to position [52, 0]
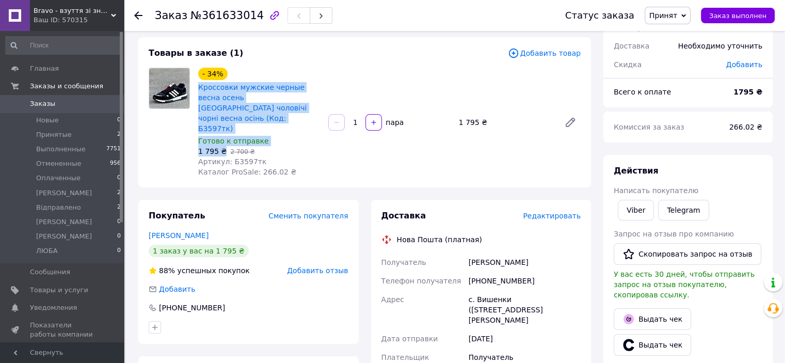
drag, startPoint x: 543, startPoint y: 291, endPoint x: 458, endPoint y: 256, distance: 91.4
copy div "Получатель Завгородний Роман Телефон получателя +380667837250 Адрес с. Вишенки …"
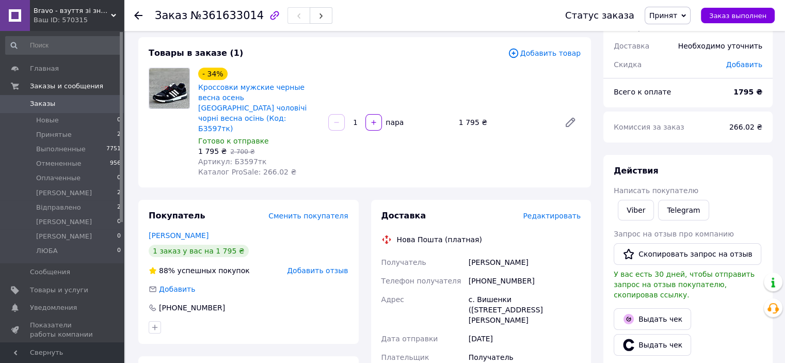
click at [521, 329] on div "12.09.2025" at bounding box center [525, 338] width 116 height 19
click at [68, 132] on li "Принятые 2" at bounding box center [63, 135] width 127 height 14
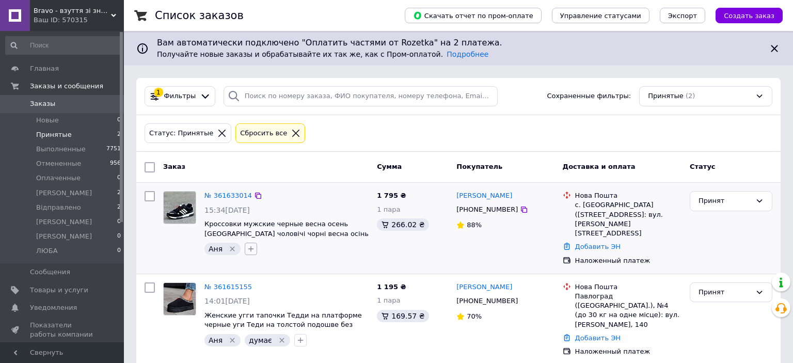
click at [248, 248] on icon "button" at bounding box center [251, 249] width 6 height 6
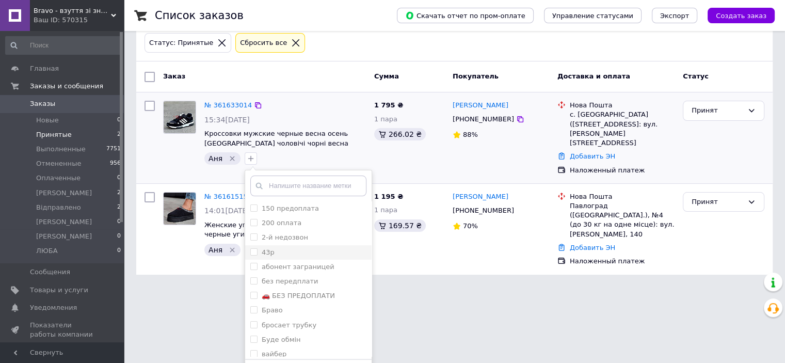
scroll to position [116, 0]
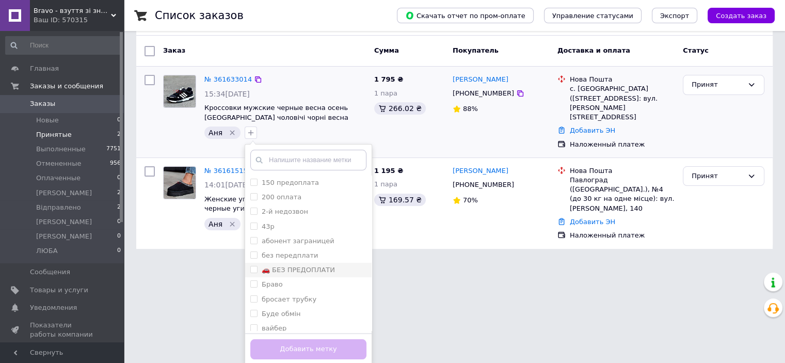
click at [250, 267] on input "🚗 БЕЗ ПРЕДОПЛАТИ" at bounding box center [253, 269] width 7 height 7
checkbox input "true"
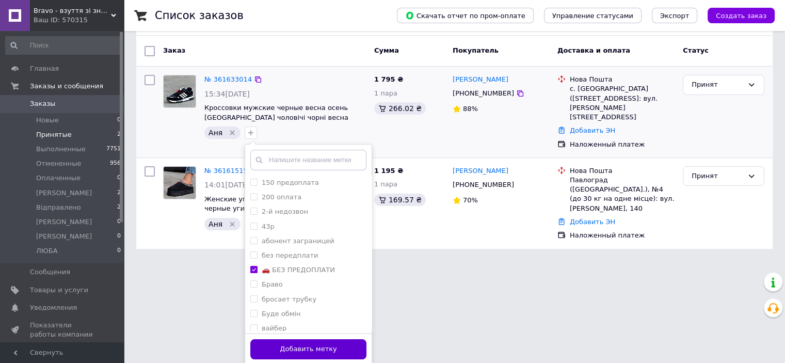
click at [273, 348] on button "Добавить метку" at bounding box center [308, 349] width 116 height 20
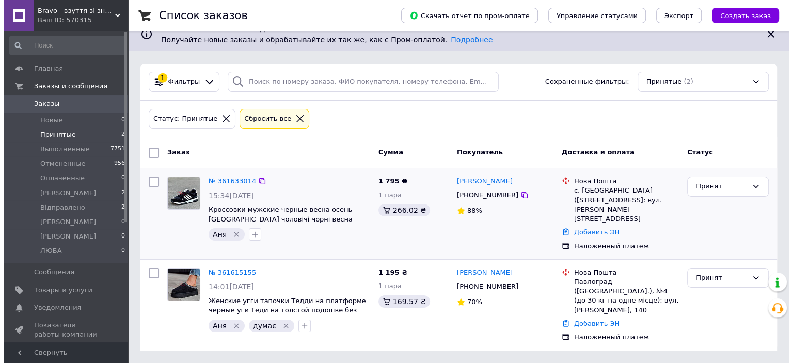
scroll to position [0, 0]
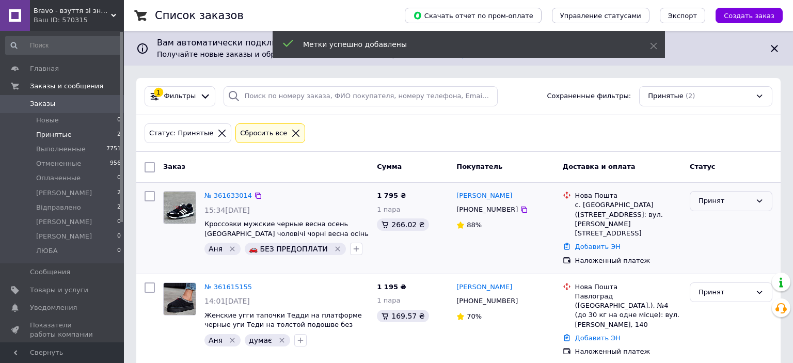
click at [762, 200] on icon at bounding box center [759, 201] width 8 height 8
click at [706, 278] on li "АНЯ" at bounding box center [731, 279] width 82 height 19
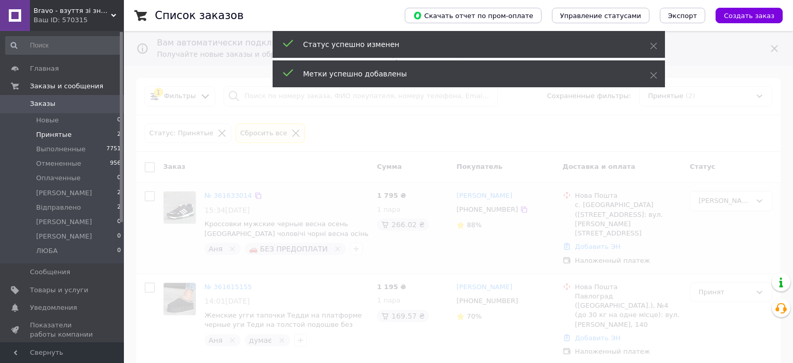
click at [107, 9] on span "Bravo - взуття зі знижками!" at bounding box center [72, 10] width 77 height 9
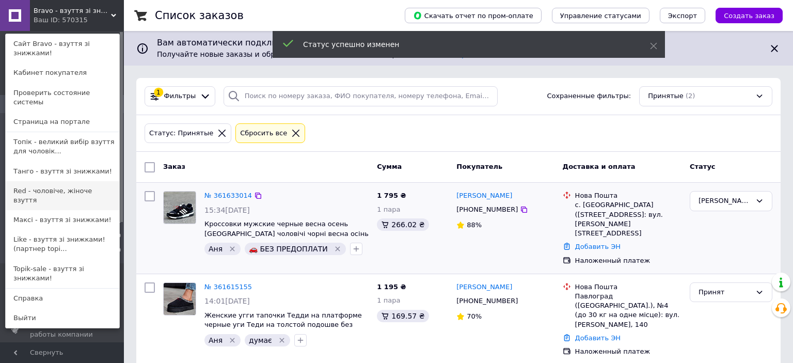
click at [49, 181] on link "Red - чоловіче, жіноче взуття" at bounding box center [63, 195] width 114 height 29
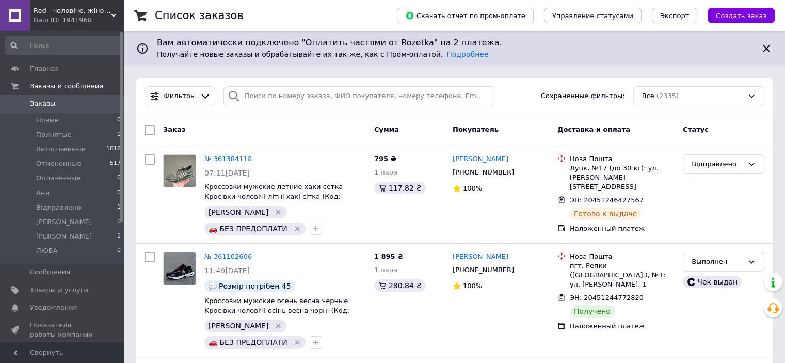
click at [119, 13] on div "Red - чоловіче, жіноче взуття Ваш ID: 1941968" at bounding box center [77, 15] width 94 height 31
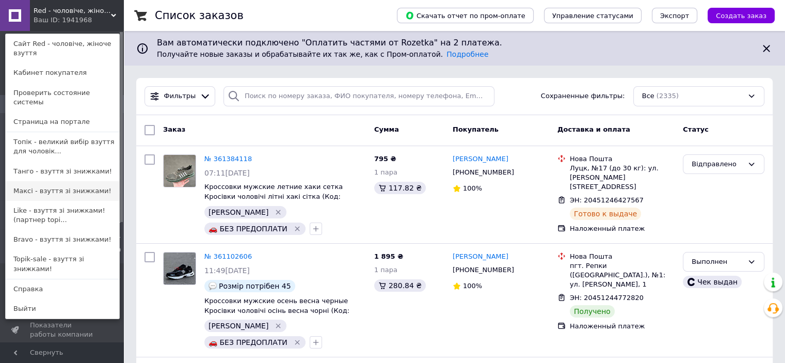
click at [60, 181] on link "Максі - взуття зі знижками!" at bounding box center [63, 191] width 114 height 20
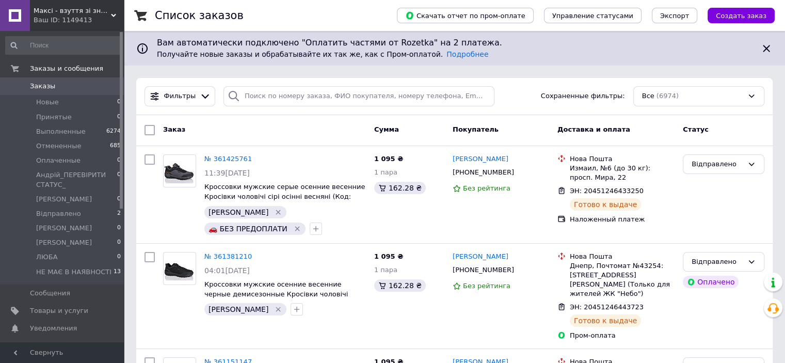
click at [116, 9] on div "Максі - взуття зі знижками! Ваш ID: 1149413" at bounding box center [77, 15] width 94 height 31
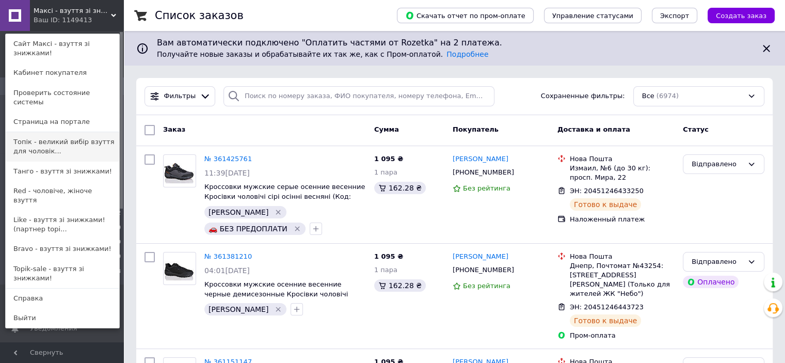
click at [69, 132] on link "Топік - великий вибір взуття для чоловік..." at bounding box center [63, 146] width 114 height 29
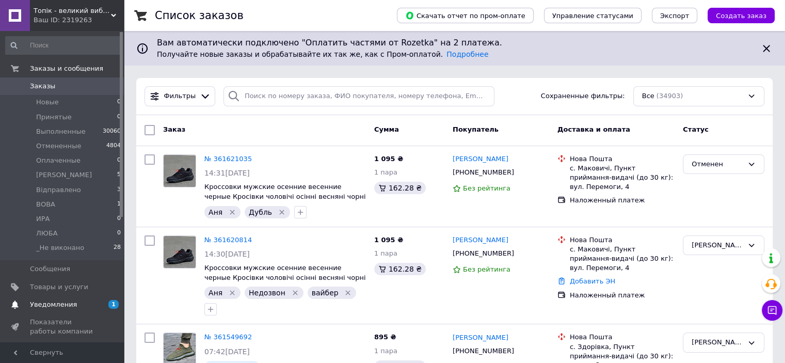
click at [69, 306] on span "Уведомления" at bounding box center [53, 304] width 47 height 9
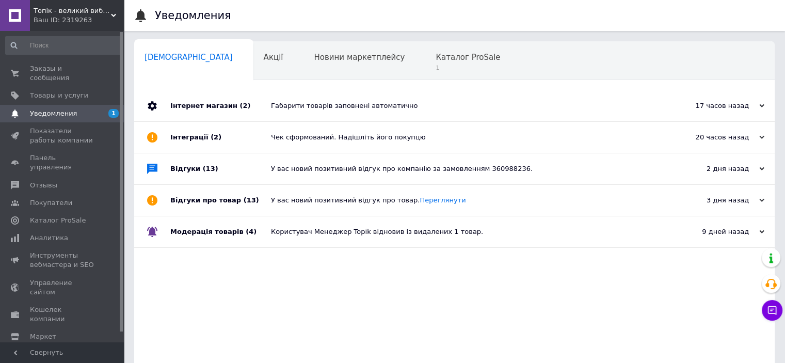
click at [287, 115] on div "Габарити товарів заповнені автоматично" at bounding box center [466, 105] width 390 height 31
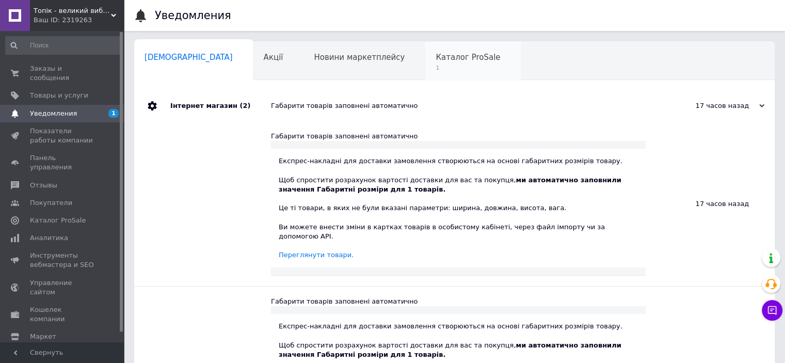
click at [436, 72] on span "1" at bounding box center [468, 68] width 65 height 8
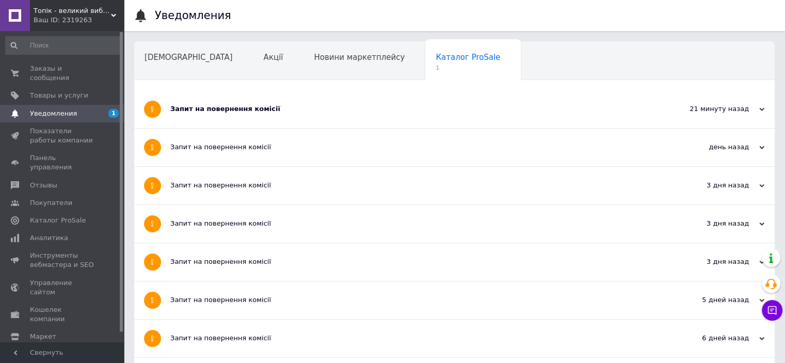
click at [279, 118] on div "Запит на повернення комісії" at bounding box center [415, 109] width 491 height 38
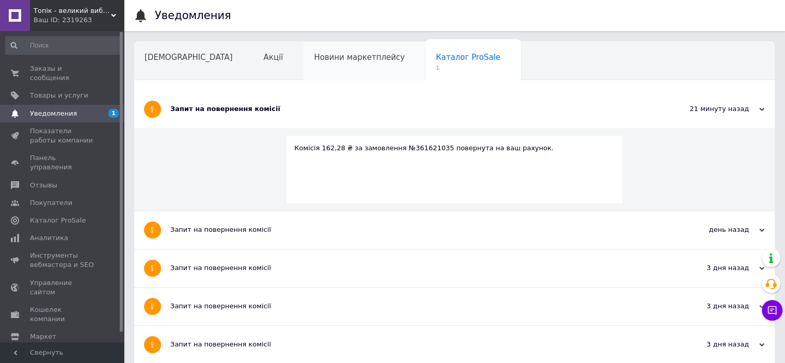
click at [316, 53] on span "Новини маркетплейсу" at bounding box center [359, 57] width 91 height 9
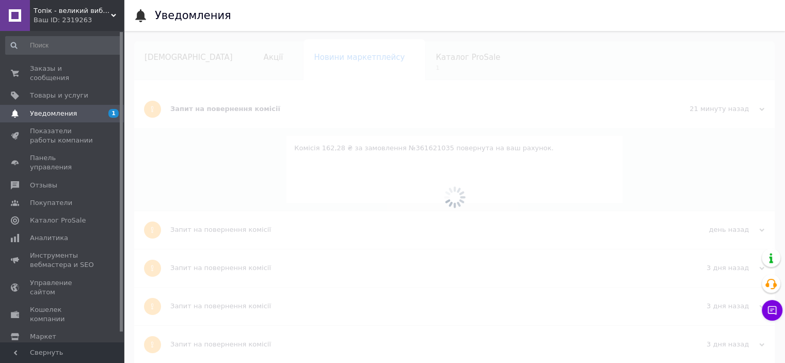
click at [181, 60] on span "[DEMOGRAPHIC_DATA]" at bounding box center [189, 57] width 88 height 9
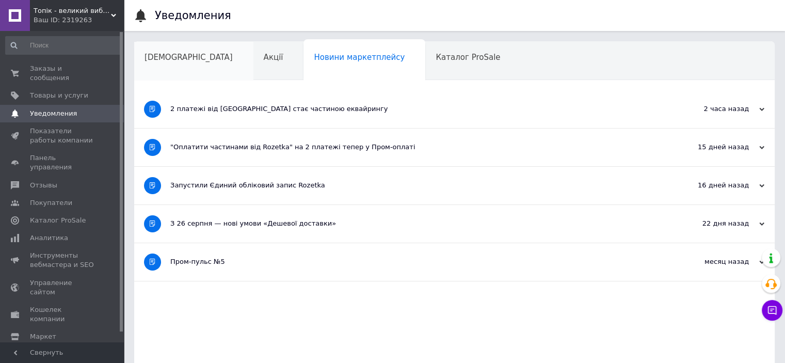
click at [179, 59] on span "[DEMOGRAPHIC_DATA]" at bounding box center [189, 57] width 88 height 9
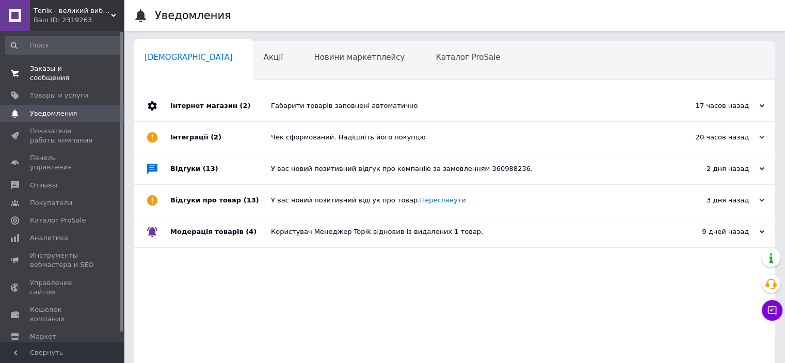
click at [33, 69] on span "Заказы и сообщения" at bounding box center [63, 73] width 66 height 19
